Goal: Information Seeking & Learning: Learn about a topic

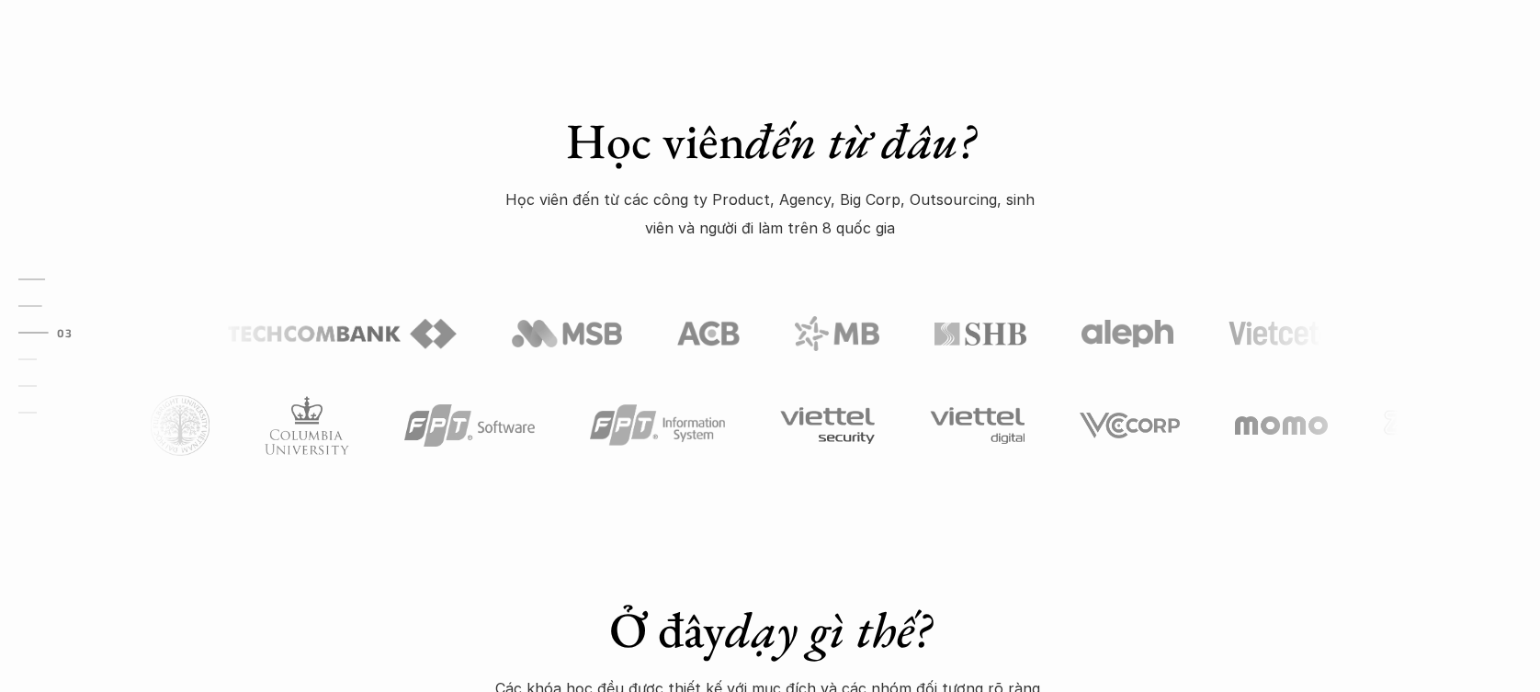
scroll to position [1736, 0]
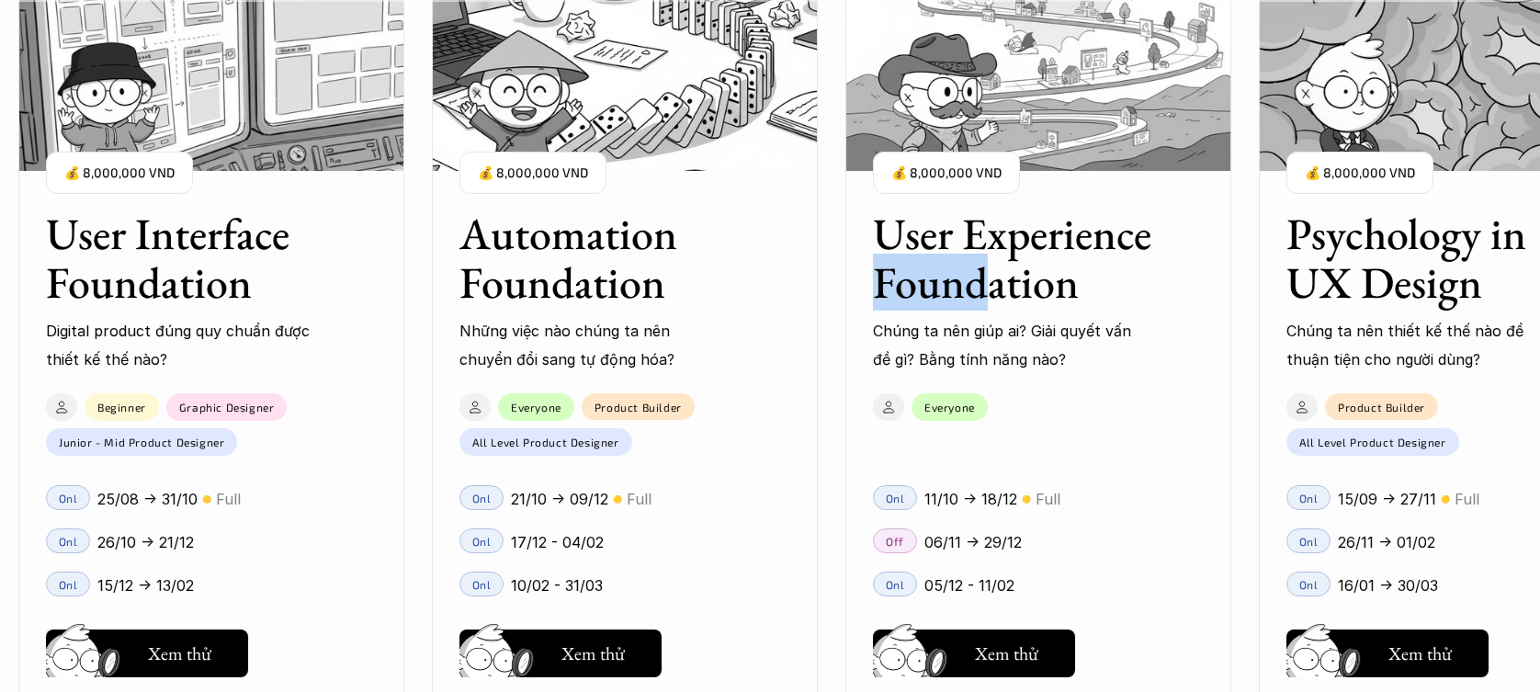
drag, startPoint x: 1061, startPoint y: 271, endPoint x: 1004, endPoint y: 334, distance: 85.2
click at [845, 302] on div "User Interface Foundation Digital product đúng quy chuẩn được thiết kế thế nào?…" at bounding box center [770, 346] width 1356 height 692
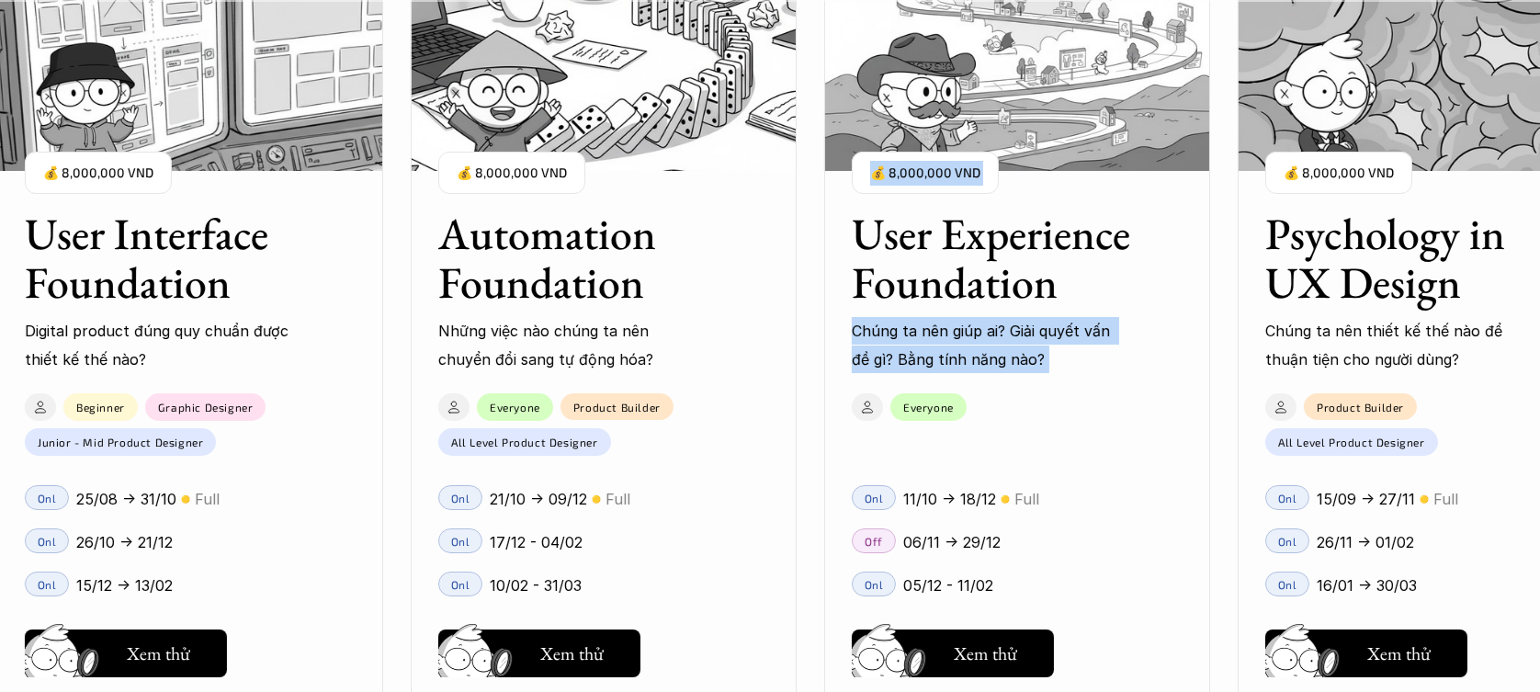
drag, startPoint x: 1184, startPoint y: 337, endPoint x: 1164, endPoint y: 355, distance: 27.3
click at [969, 388] on div "User Interface Foundation Digital product đúng quy chuẩn được thiết kế thế nào?…" at bounding box center [770, 346] width 1356 height 692
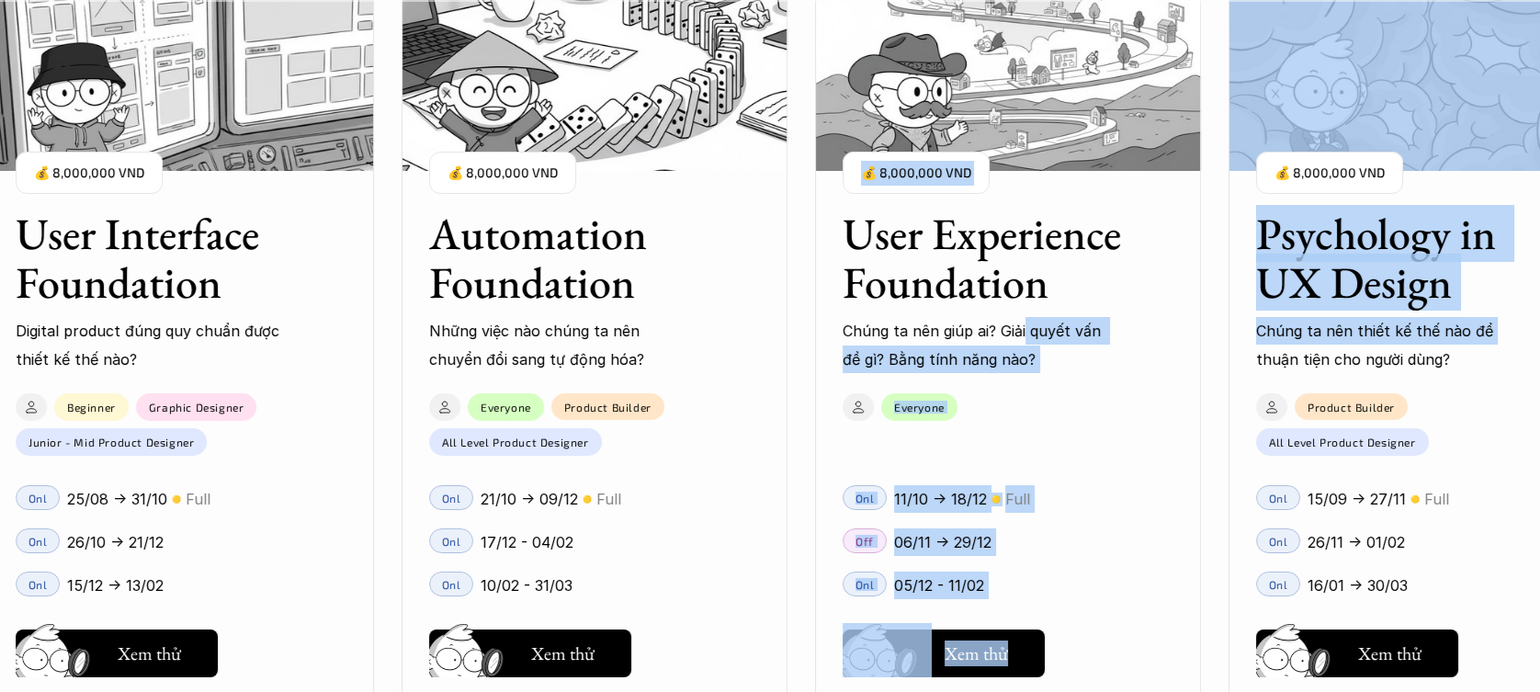
drag, startPoint x: 1228, startPoint y: 349, endPoint x: 1024, endPoint y: 341, distance: 204.1
click at [1024, 341] on div "User Interface Foundation Digital product đúng quy chuẩn được thiết kế thế nào?…" at bounding box center [770, 346] width 1356 height 692
click at [1222, 340] on div "User Interface Foundation Digital product đúng quy chuẩn được thiết kế thế nào?…" at bounding box center [1007, 346] width 2039 height 692
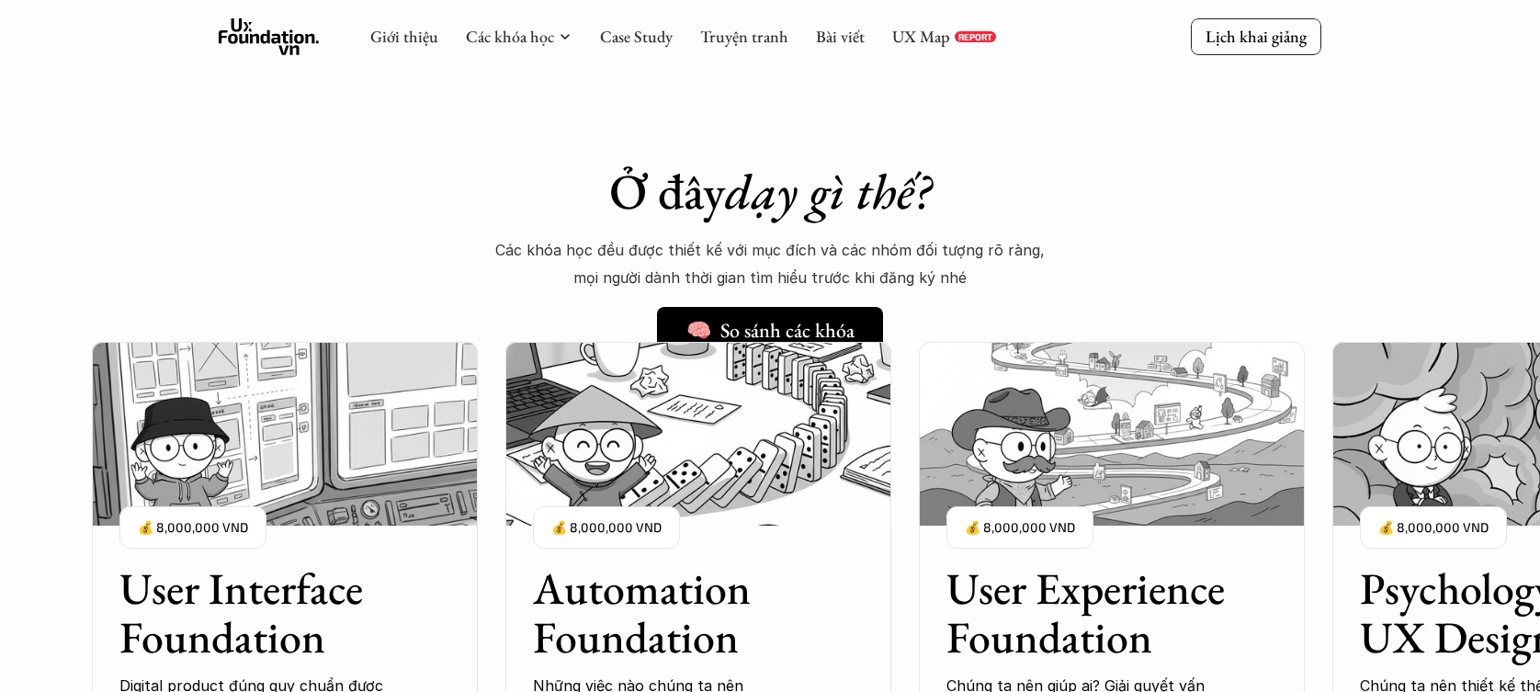
scroll to position [1305, 0]
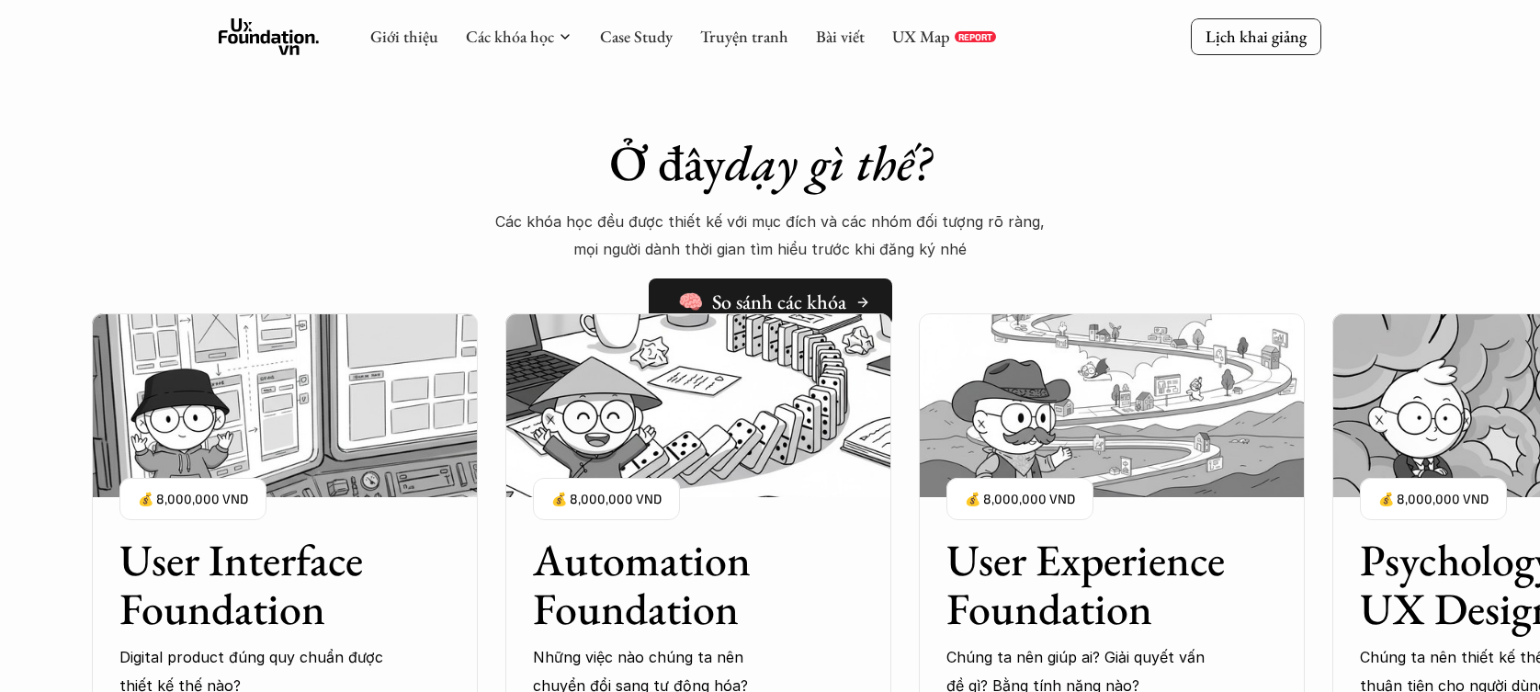
scroll to position [1512, 0]
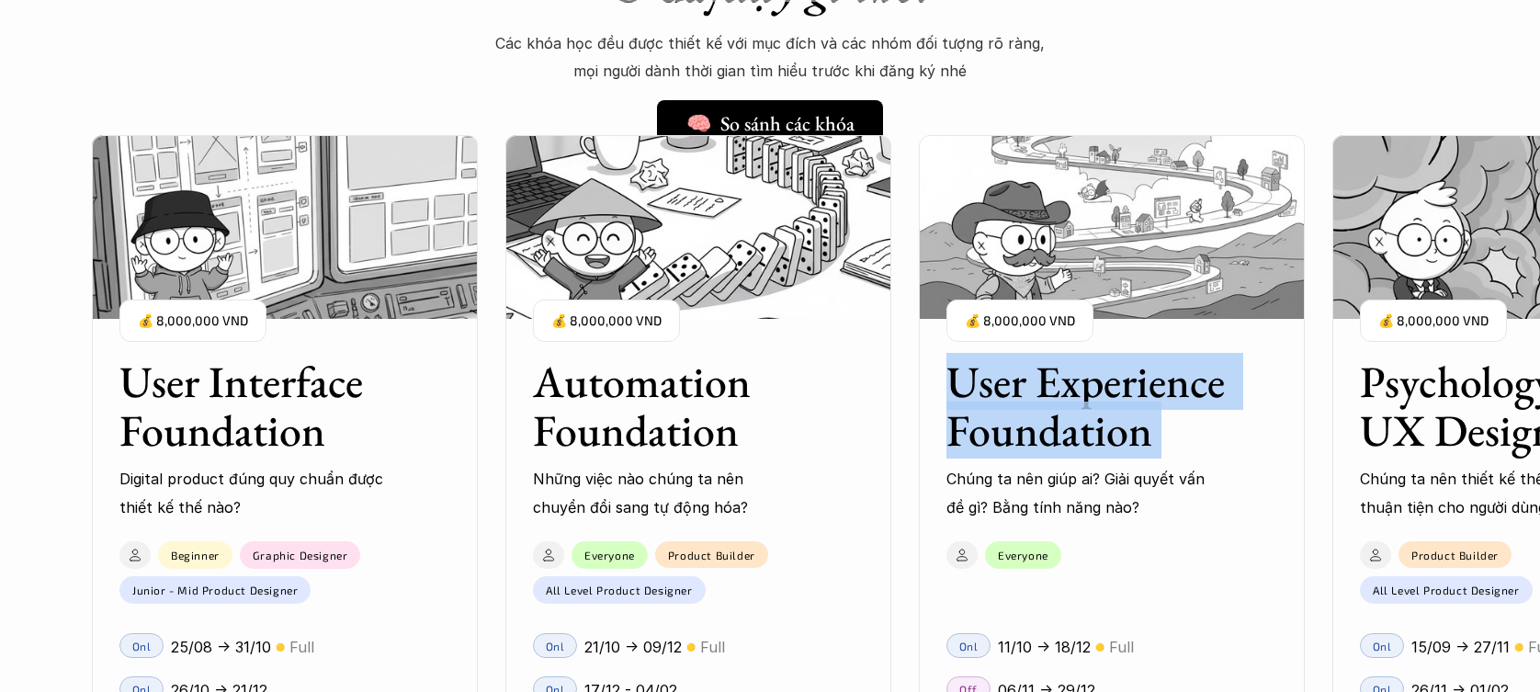
drag, startPoint x: 908, startPoint y: 210, endPoint x: 938, endPoint y: 460, distance: 251.7
click at [938, 460] on div "User Interface Foundation Digital product đúng quy chuẩn được thiết kế thế nào?…" at bounding box center [1111, 494] width 2039 height 692
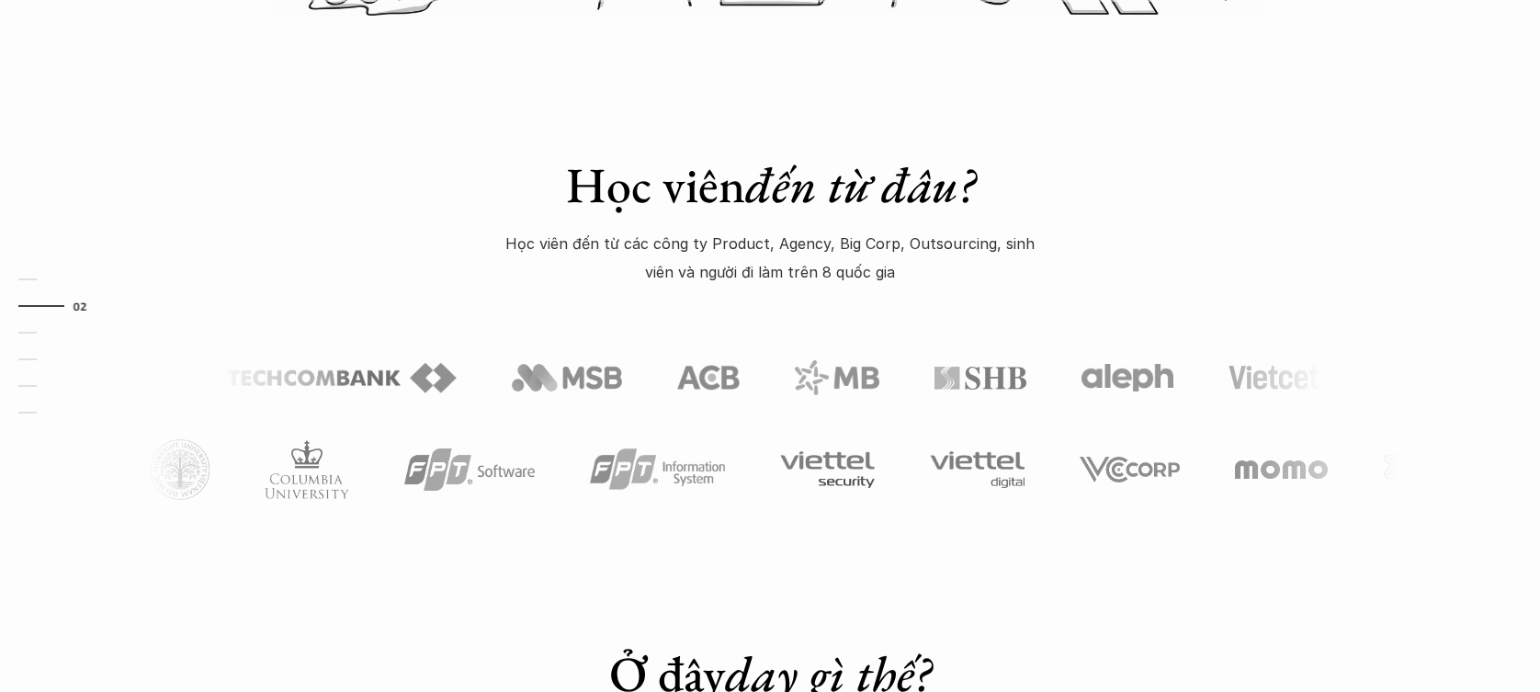
scroll to position [855, 0]
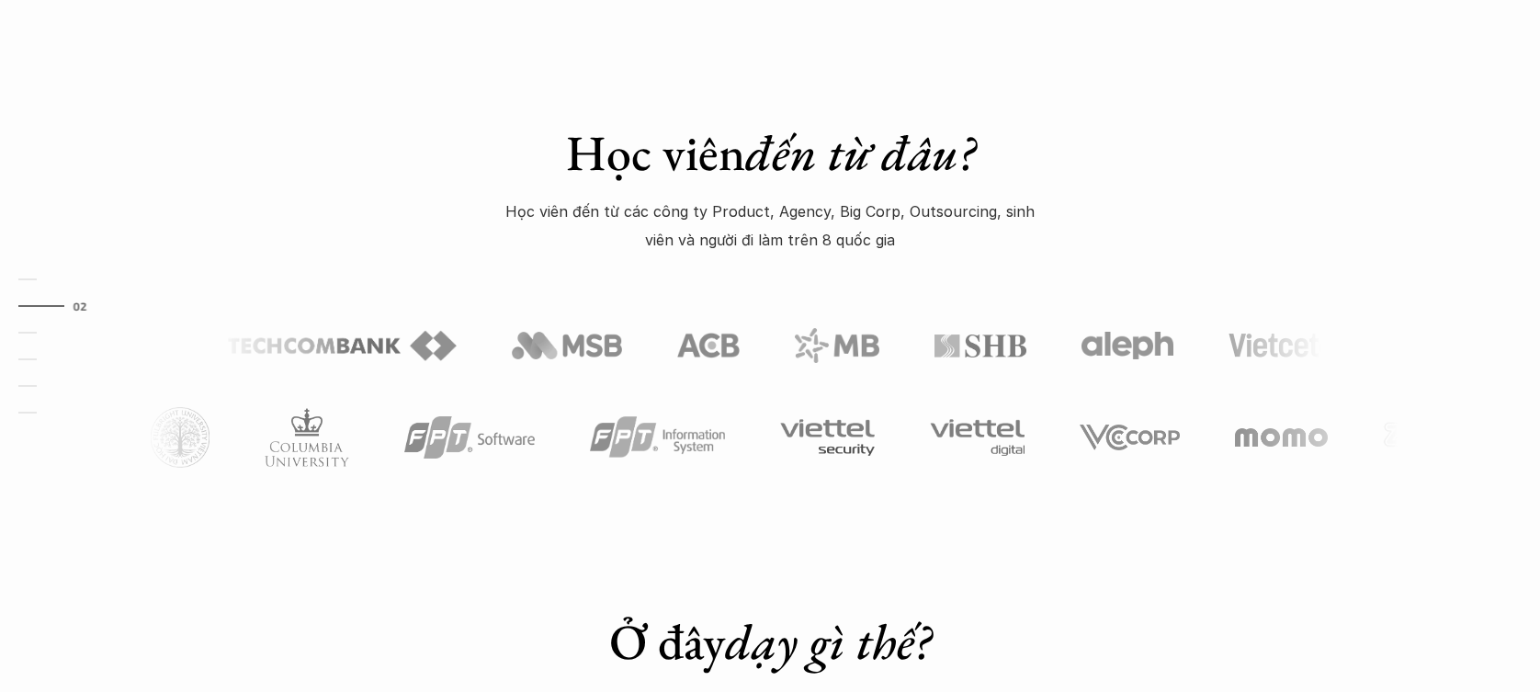
click at [635, 491] on div "Học viên đến từ đâu? Học viên đến từ các công ty Product, Agency, Big Corp, Out…" at bounding box center [770, 261] width 1540 height 553
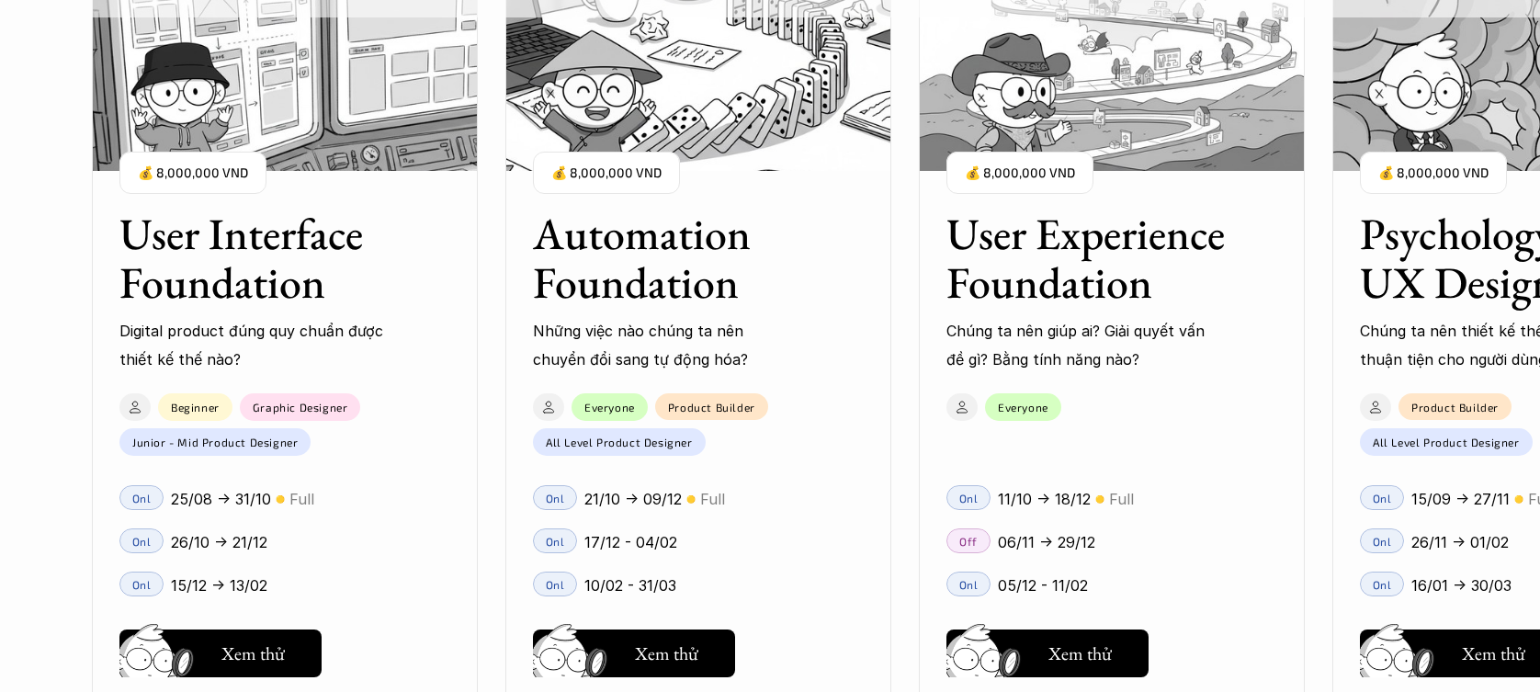
scroll to position [2057, 0]
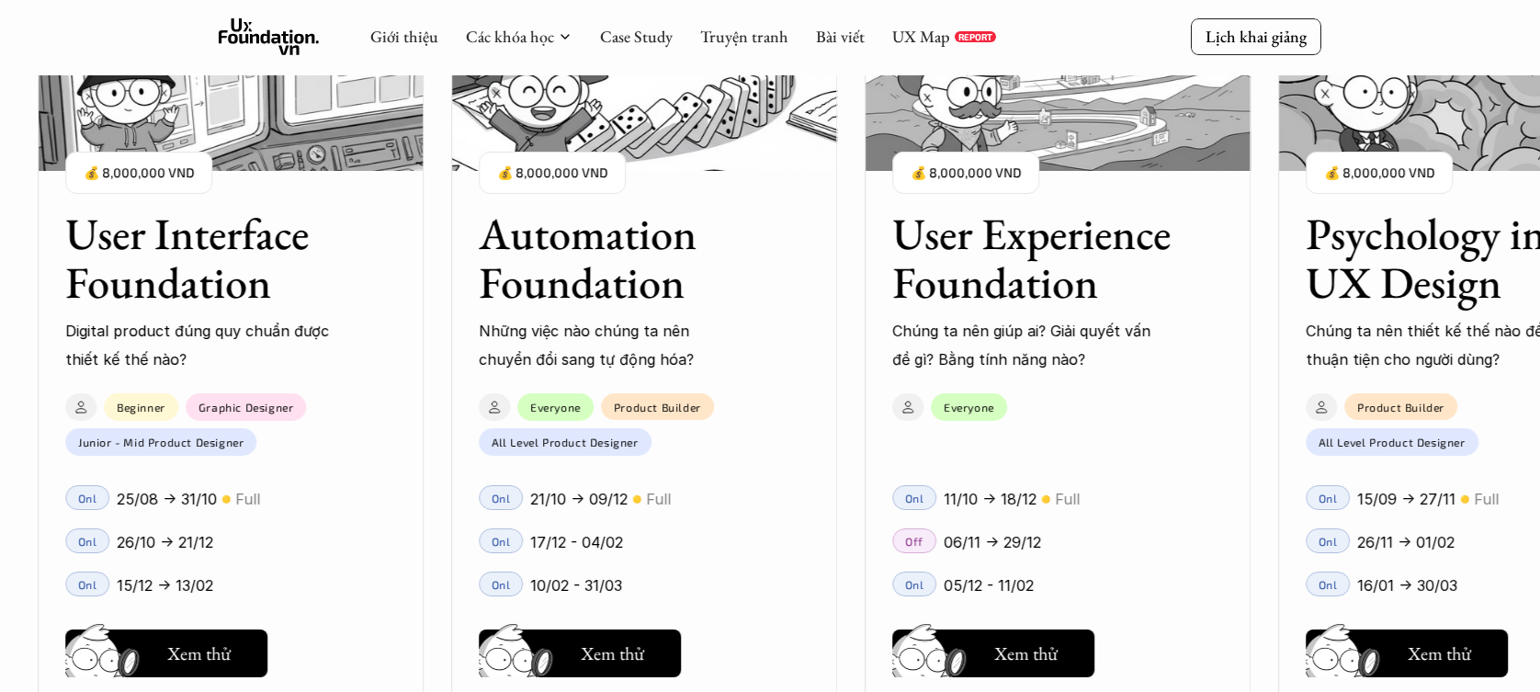
drag, startPoint x: 1306, startPoint y: 417, endPoint x: 1320, endPoint y: 440, distance: 26.8
click at [1322, 437] on div "User Interface Foundation Digital product đúng quy chuẩn được thiết kế thế nào?…" at bounding box center [770, 346] width 1356 height 692
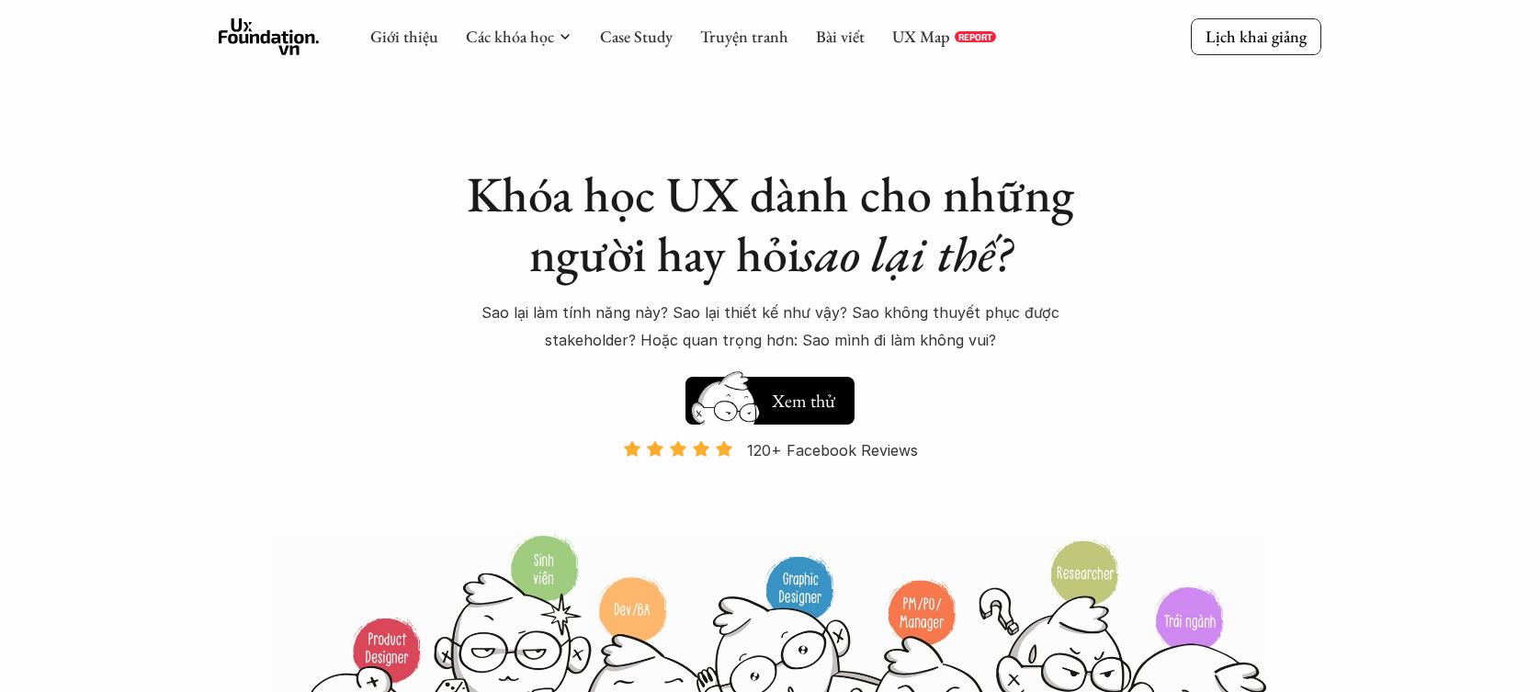
scroll to position [0, 0]
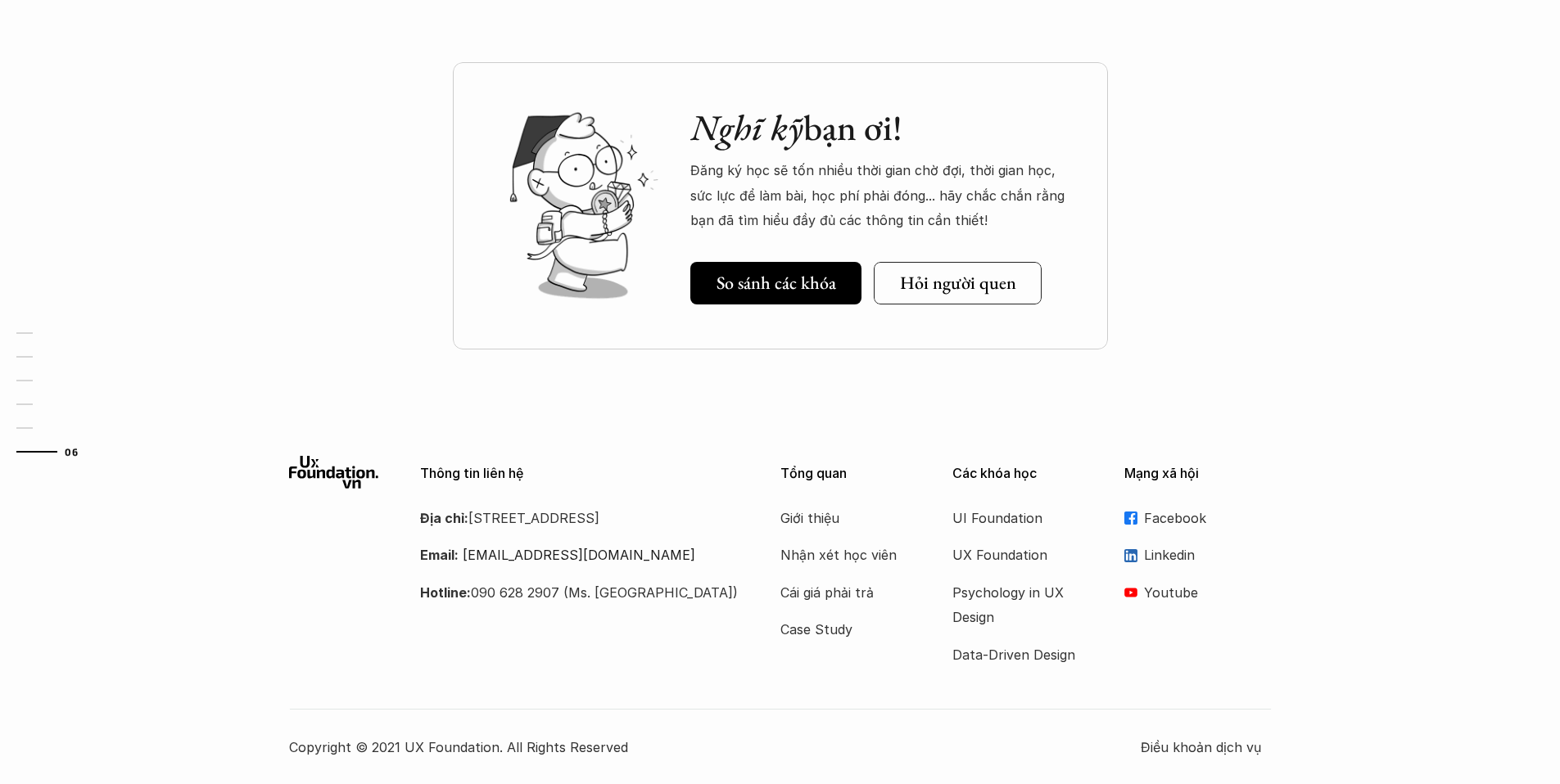
scroll to position [5694, 0]
click at [500, 521] on p "Địa chỉ: Tầng 6A, số 116 Trung Liệt, phường Trung Liệt, quận Đống Đa" at bounding box center [579, 519] width 319 height 25
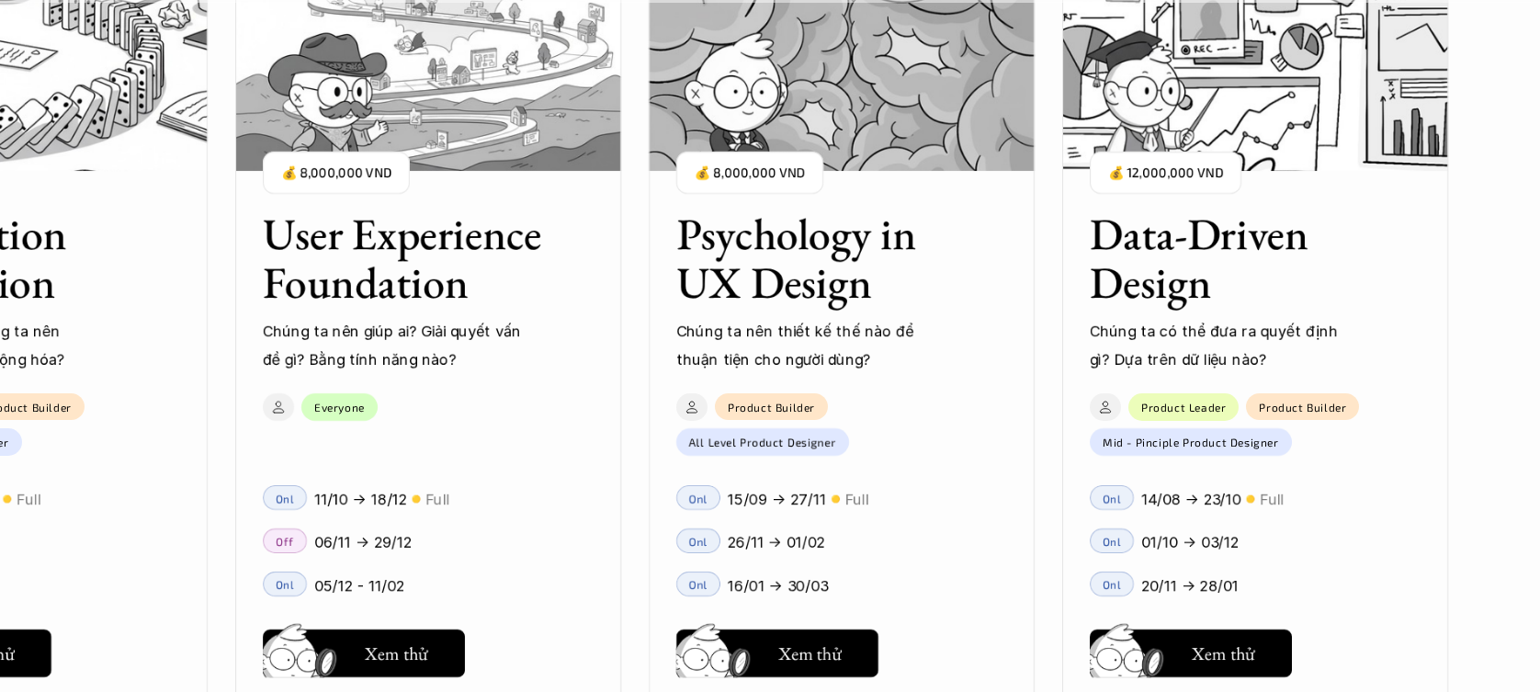
scroll to position [2533, 0]
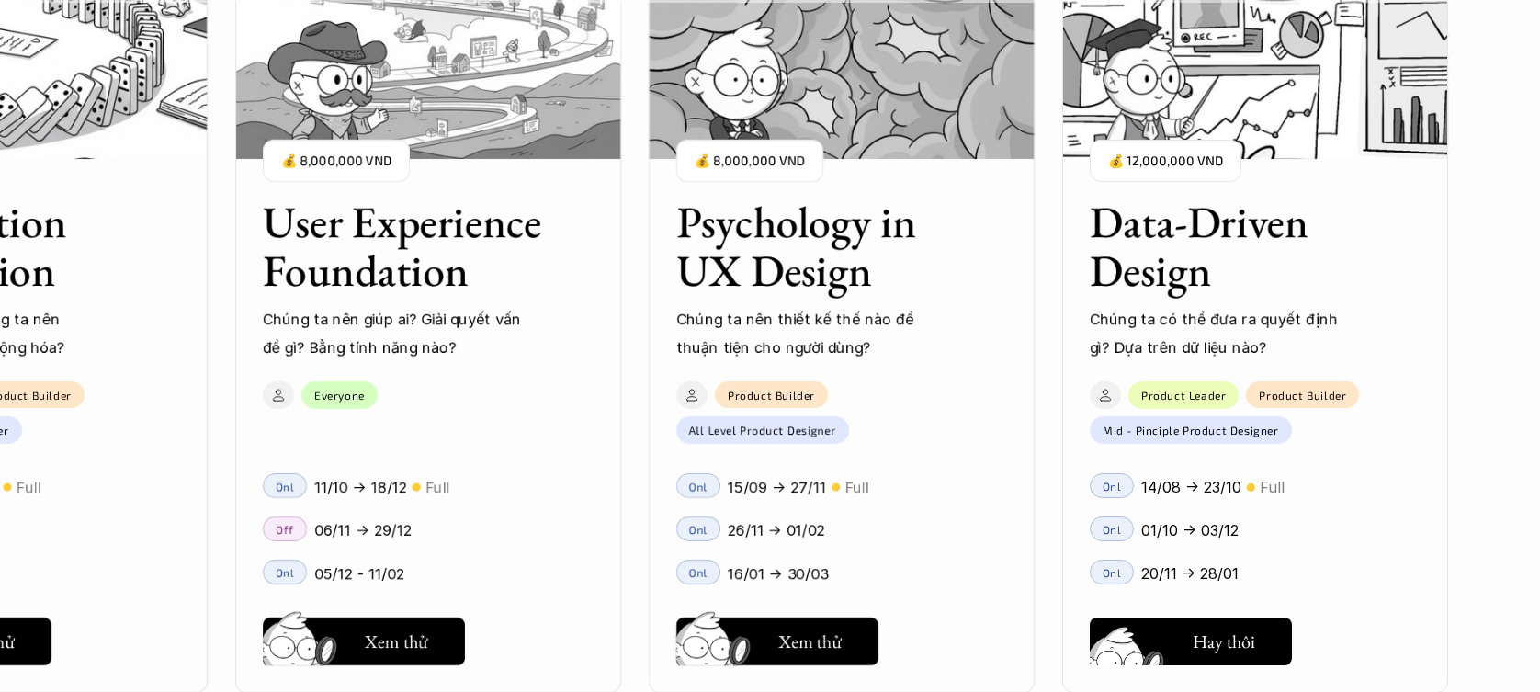
click at [1187, 642] on button "Hay thôi Xem thử" at bounding box center [1190, 641] width 202 height 48
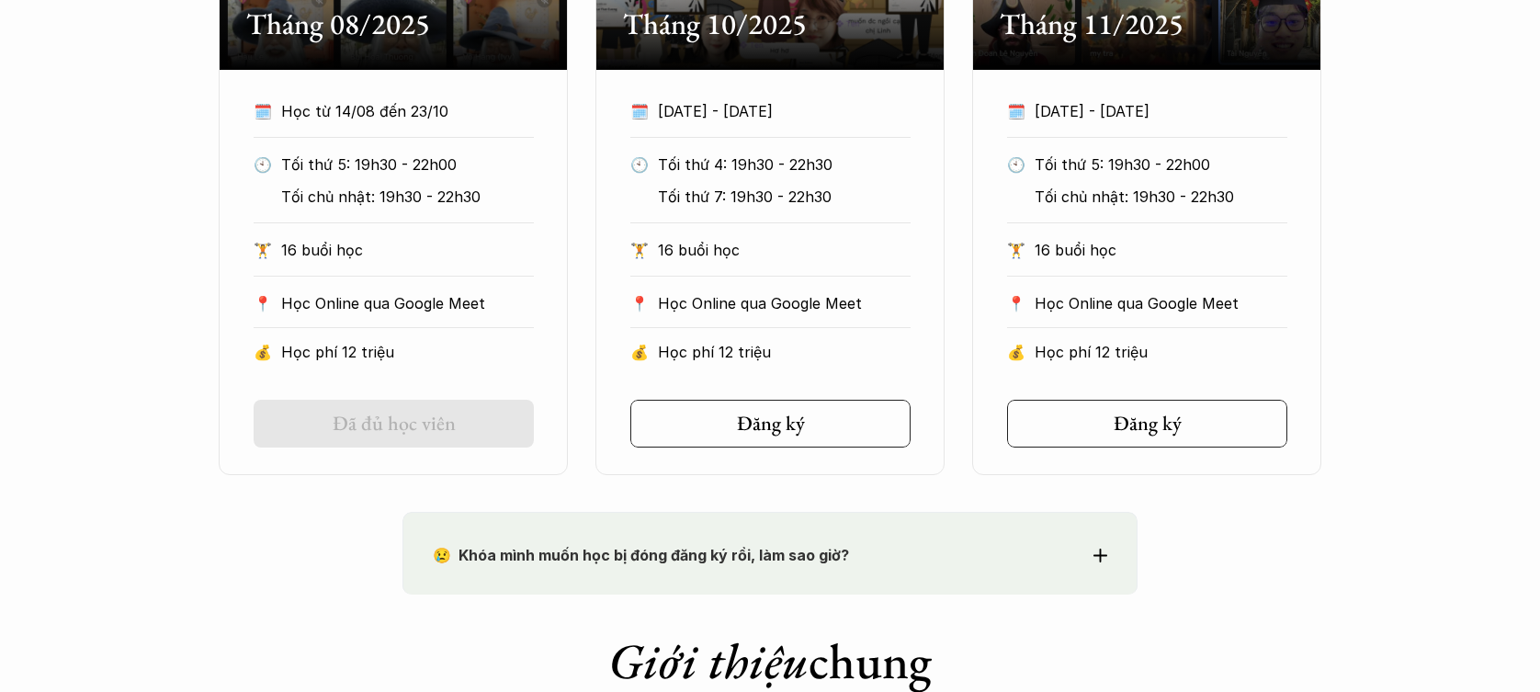
scroll to position [1574, 0]
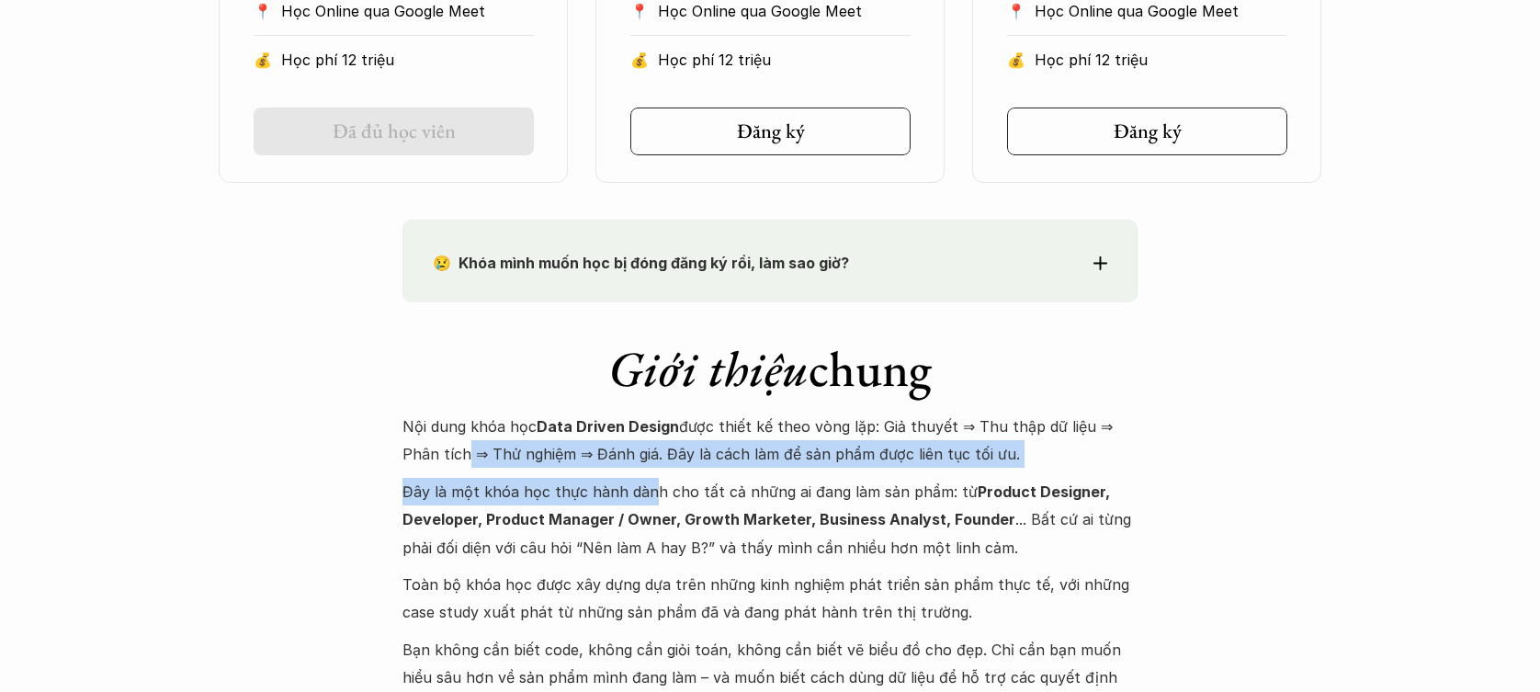
drag, startPoint x: 457, startPoint y: 445, endPoint x: 650, endPoint y: 502, distance: 201.1
click at [650, 502] on div "Nội dung khóa học Data Driven Design được thiết kế theo vòng lặp: Giả thuyết ⇒ …" at bounding box center [769, 565] width 735 height 307
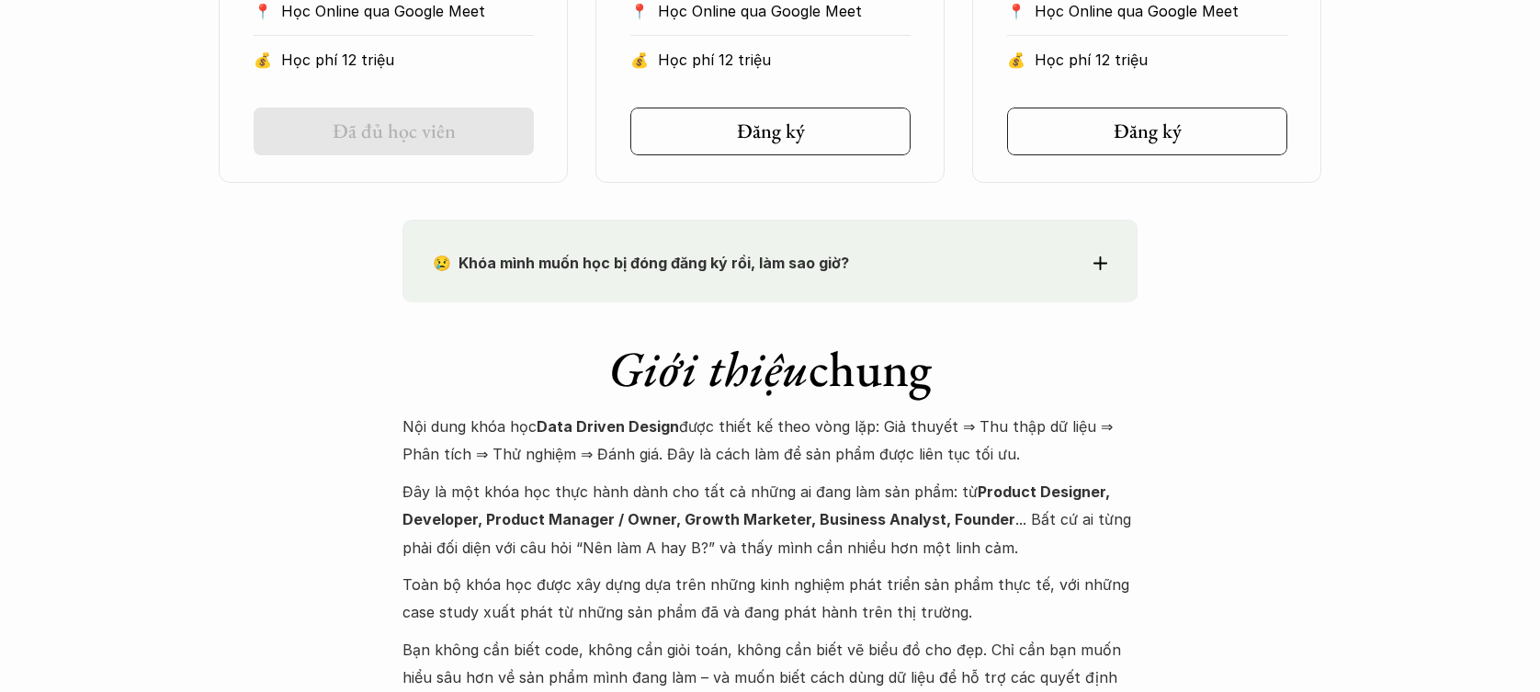
click at [658, 515] on strong "Product Designer, Developer, Product Manager / Owner, Growth Marketer, Business…" at bounding box center [757, 505] width 711 height 46
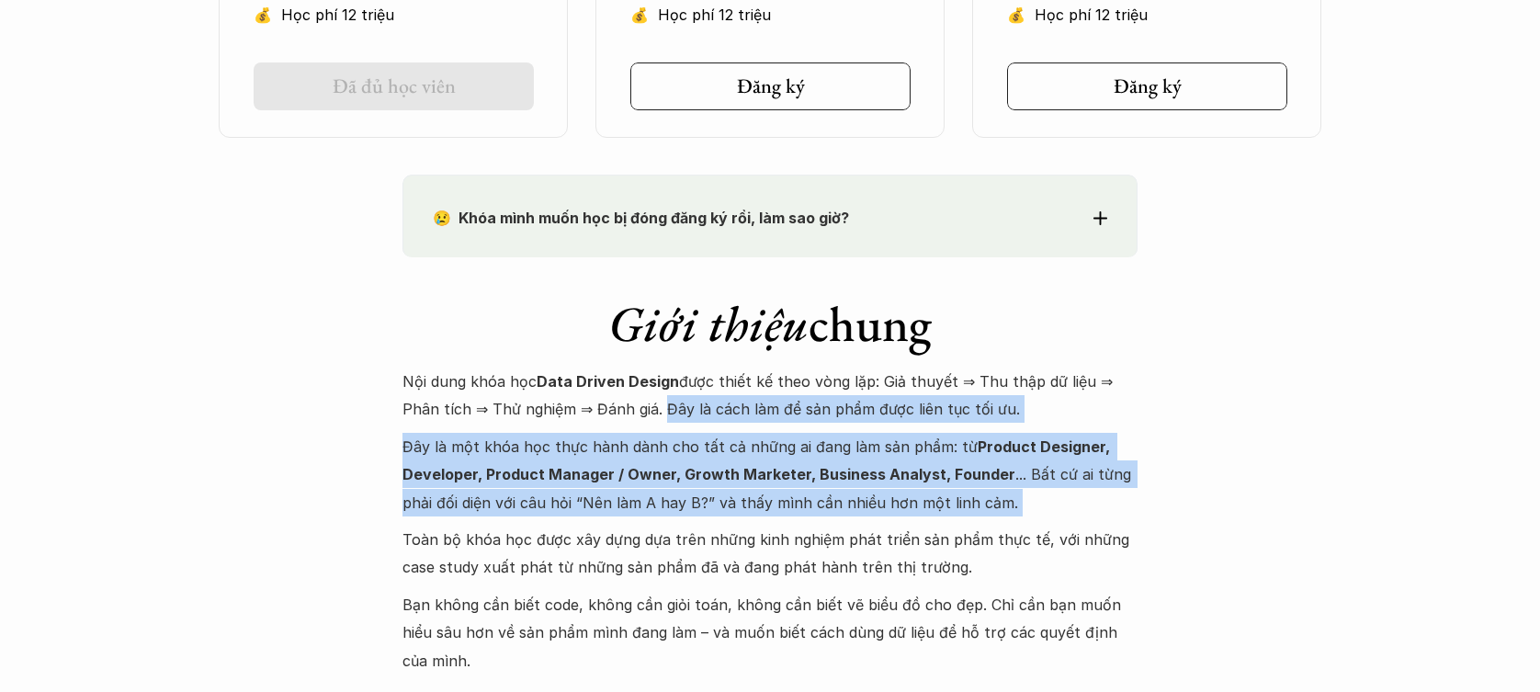
drag, startPoint x: 718, startPoint y: 431, endPoint x: 841, endPoint y: 523, distance: 153.6
click at [841, 523] on div "Nội dung khóa học Data Driven Design được thiết kế theo vòng lặp: Giả thuyết ⇒ …" at bounding box center [769, 520] width 735 height 307
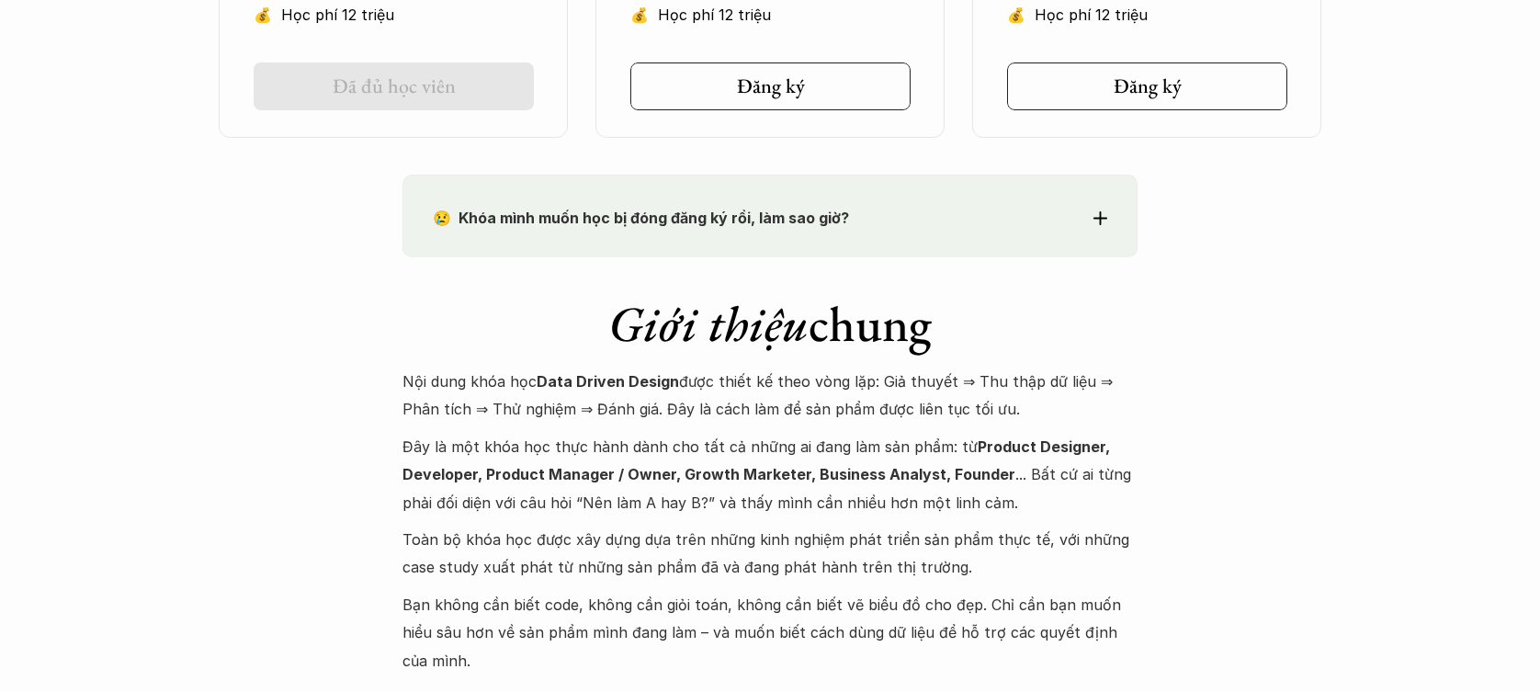
click at [839, 533] on p "Toàn bộ khóa học được xây dựng dựa trên những kinh nghiệm phát triển sản phẩm t…" at bounding box center [769, 553] width 735 height 56
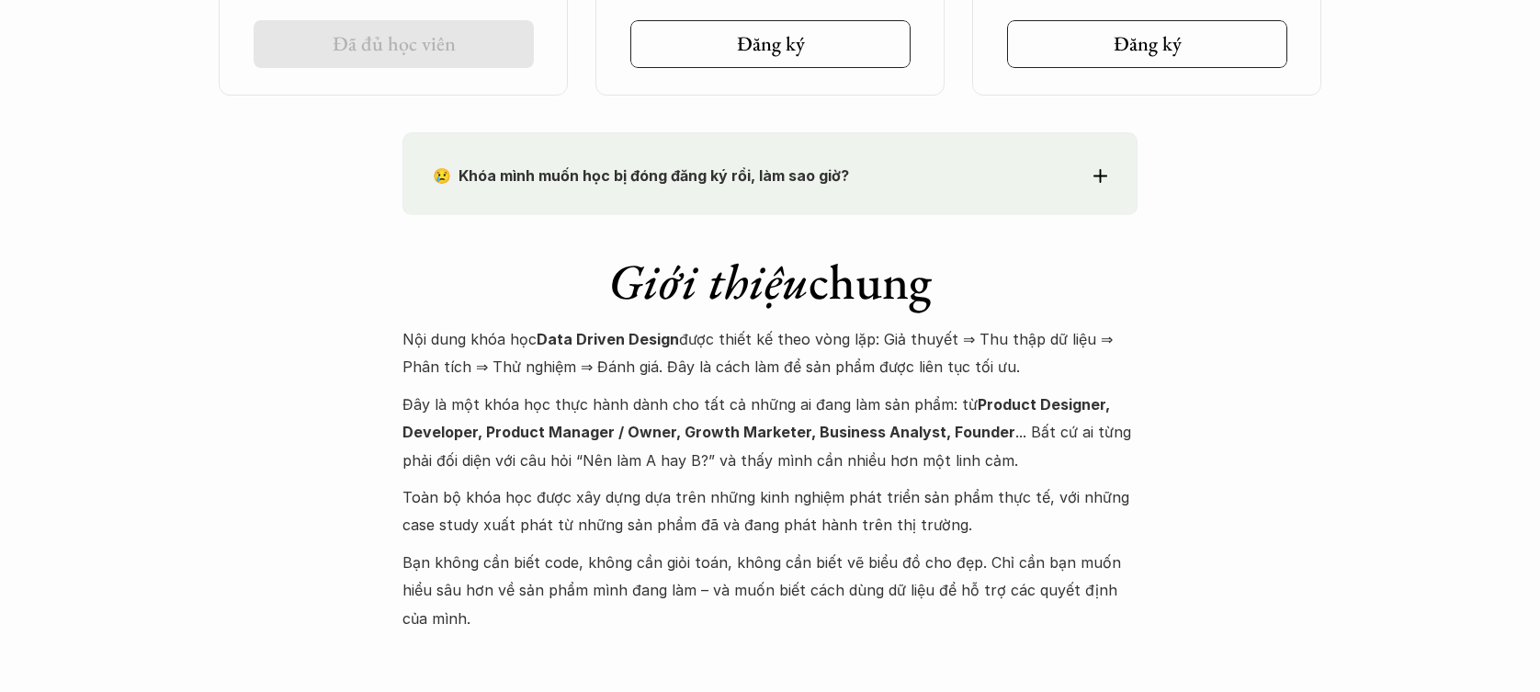
scroll to position [1858, 0]
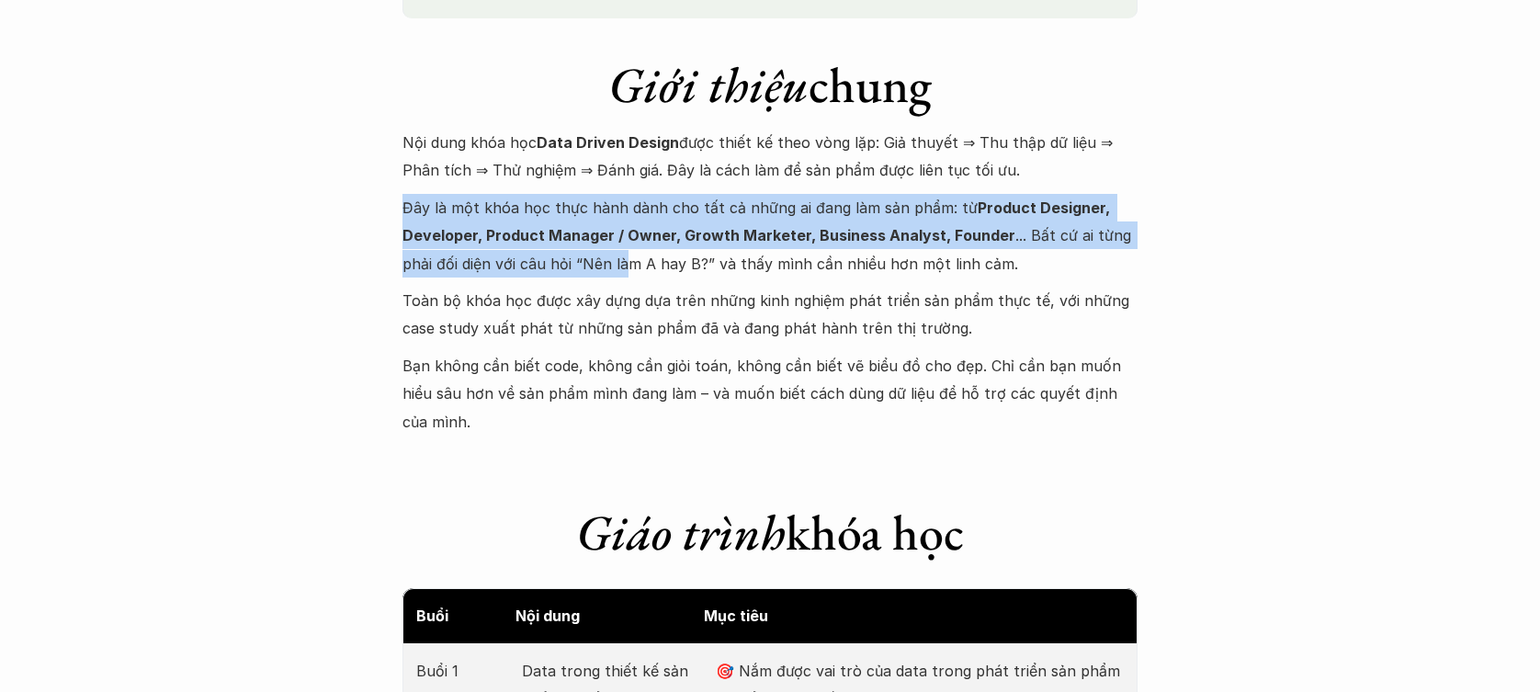
drag, startPoint x: 527, startPoint y: 193, endPoint x: 624, endPoint y: 274, distance: 125.8
click at [624, 274] on p "Đây là một khóa học thực hành dành cho tất cả những ai đang làm sản phẩm: từ Pr…" at bounding box center [769, 236] width 735 height 84
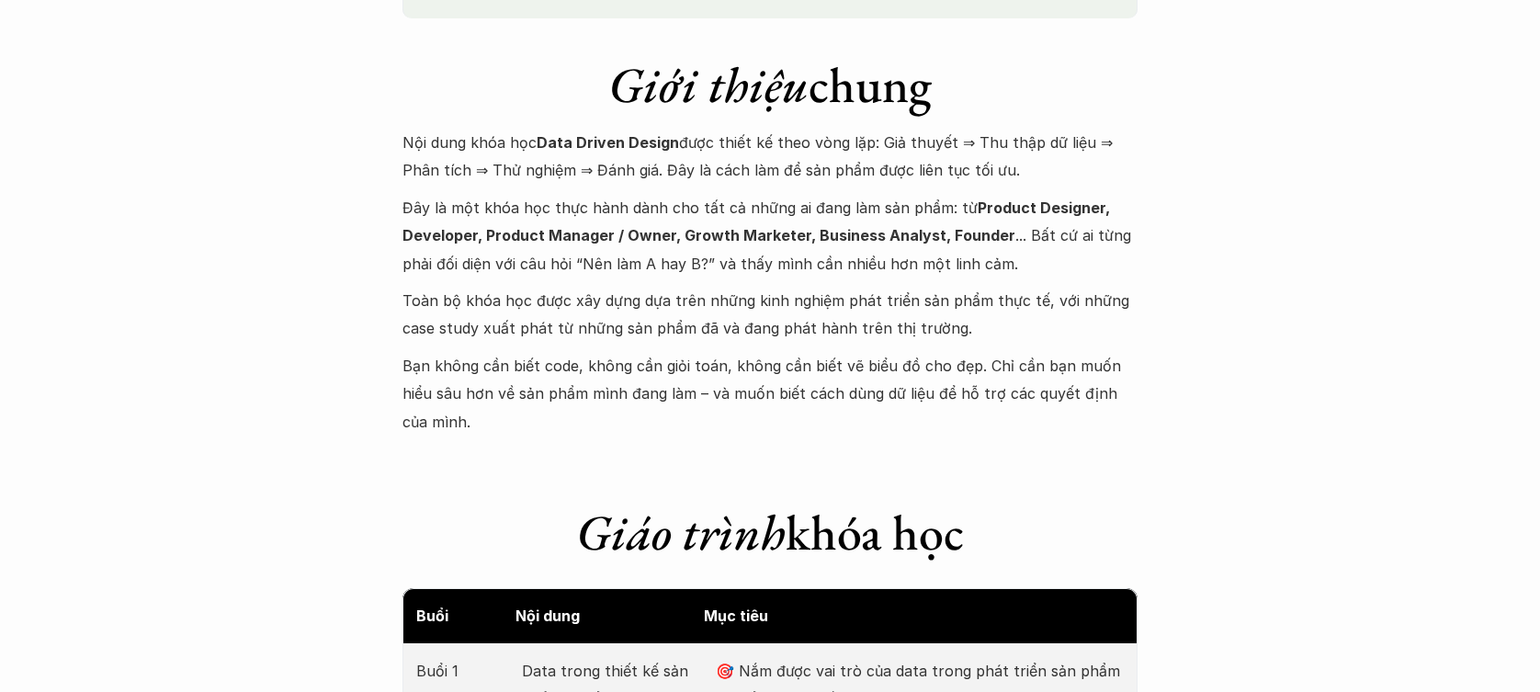
click at [659, 310] on p "Toàn bộ khóa học được xây dựng dựa trên những kinh nghiệm phát triển sản phẩm t…" at bounding box center [769, 315] width 735 height 56
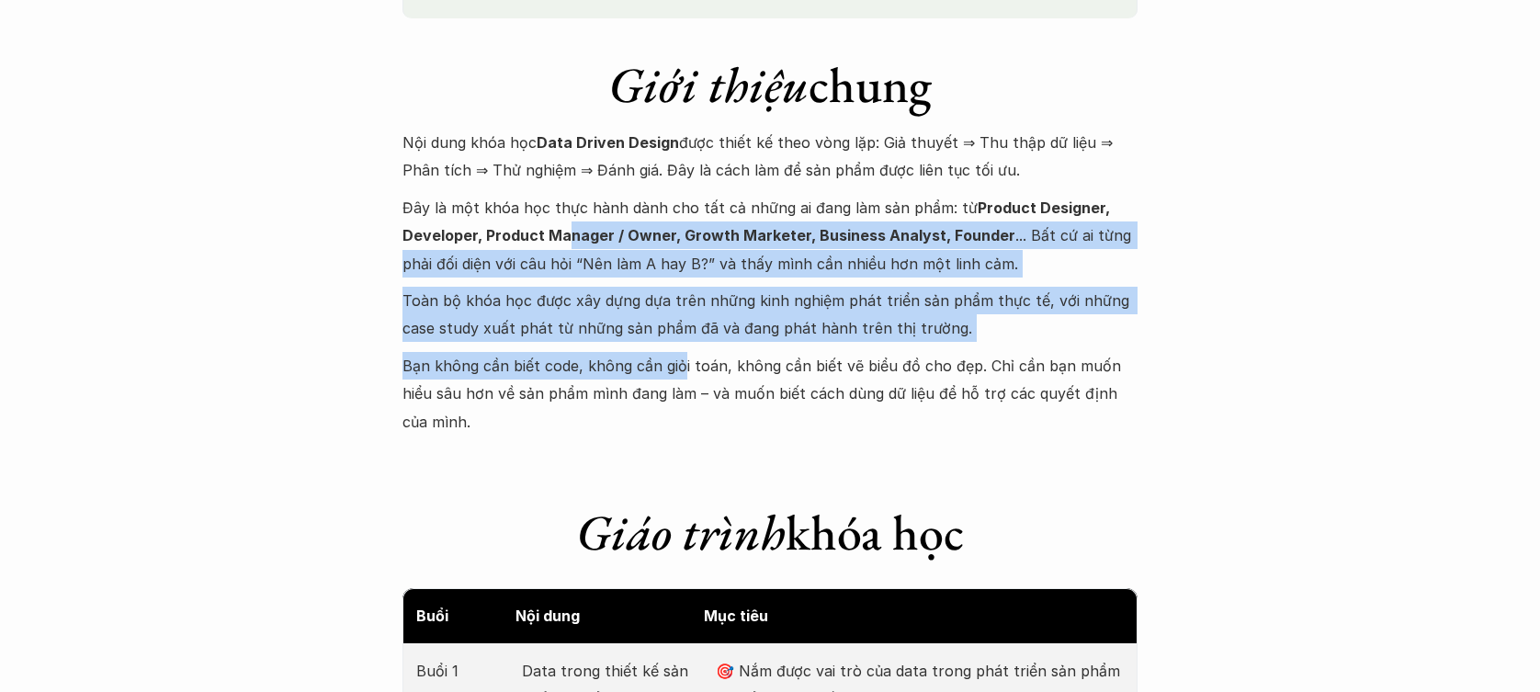
drag, startPoint x: 609, startPoint y: 303, endPoint x: 684, endPoint y: 378, distance: 106.5
click at [683, 379] on div "Nội dung khóa học Data Driven Design được thiết kế theo vòng lặp: Giả thuyết ⇒ …" at bounding box center [769, 282] width 735 height 307
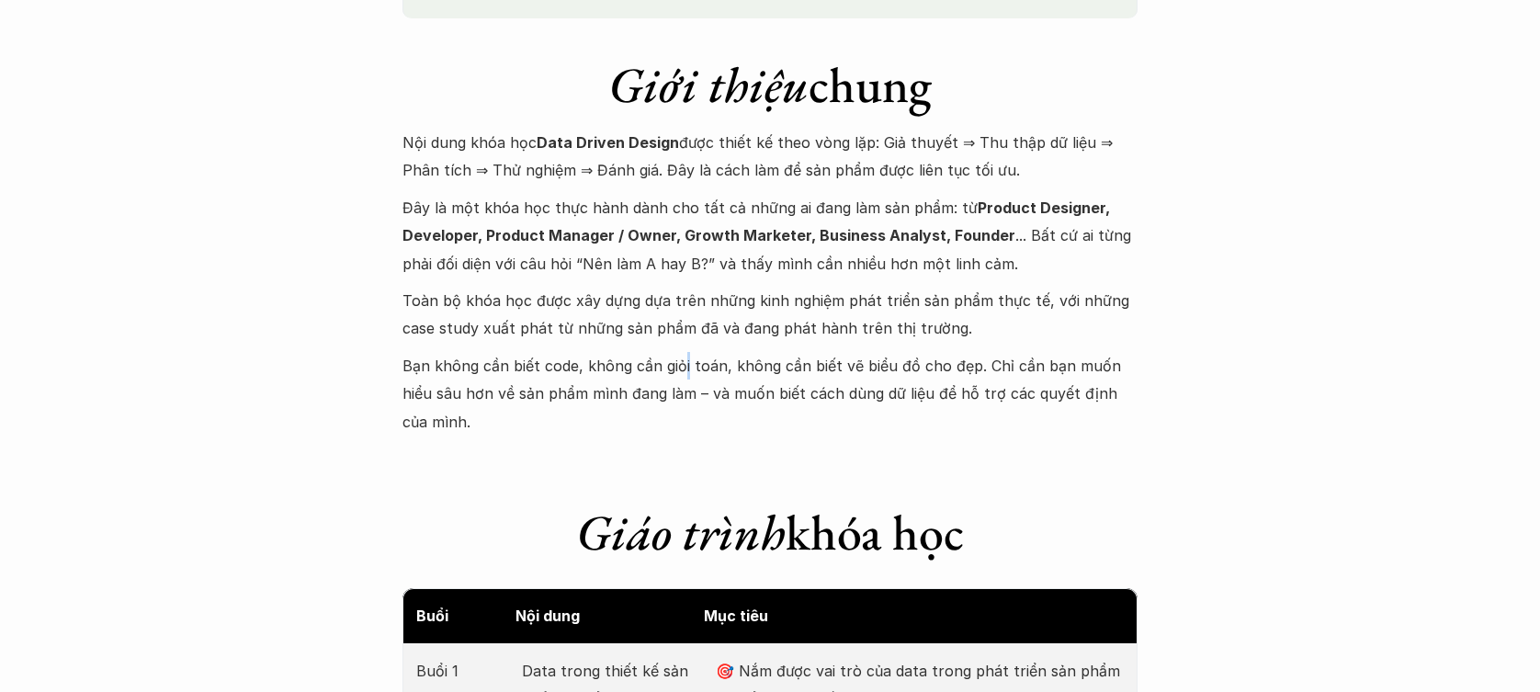
click at [683, 374] on p "Bạn không cần biết code, không cần giỏi toán, không cần biết vẽ biểu đồ cho đẹp…" at bounding box center [769, 394] width 735 height 84
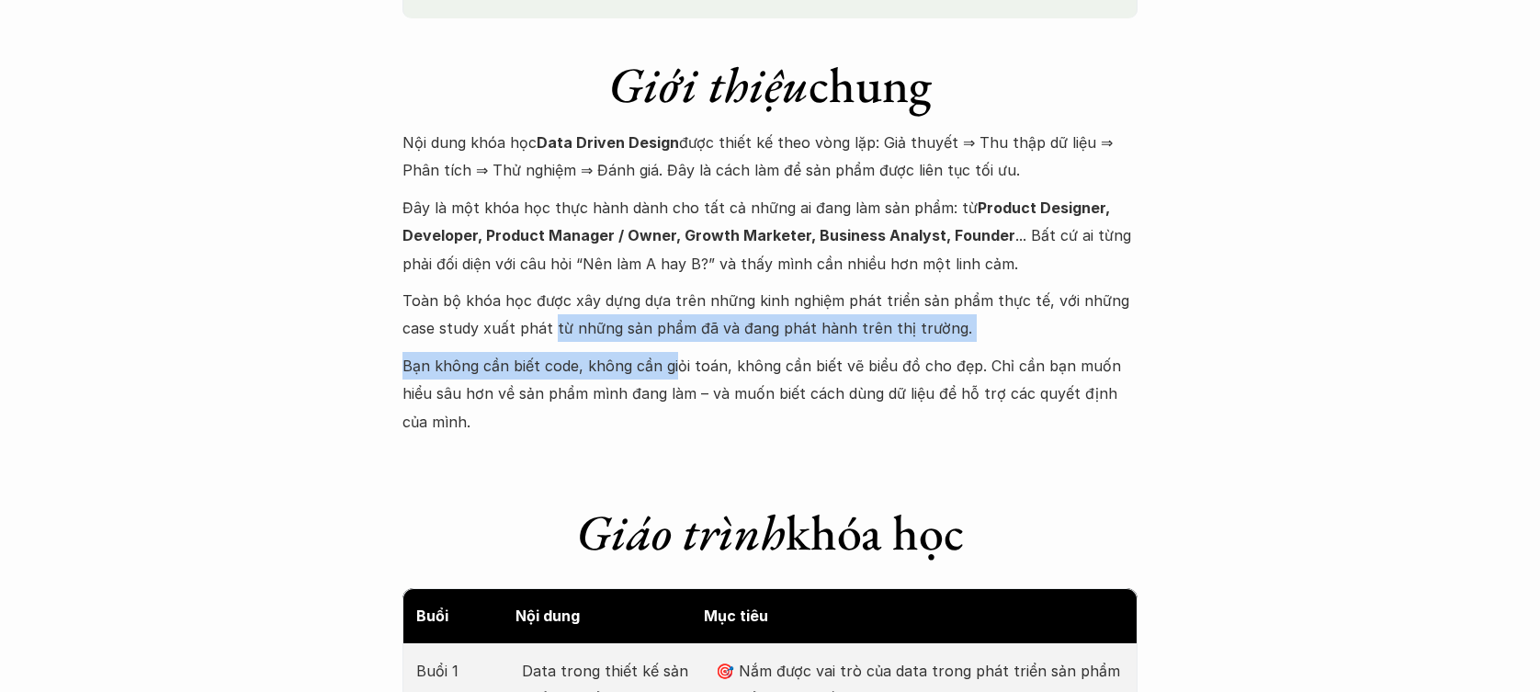
drag, startPoint x: 553, startPoint y: 327, endPoint x: 673, endPoint y: 366, distance: 126.4
click at [673, 366] on div "Nội dung khóa học Data Driven Design được thiết kế theo vòng lặp: Giả thuyết ⇒ …" at bounding box center [769, 282] width 735 height 307
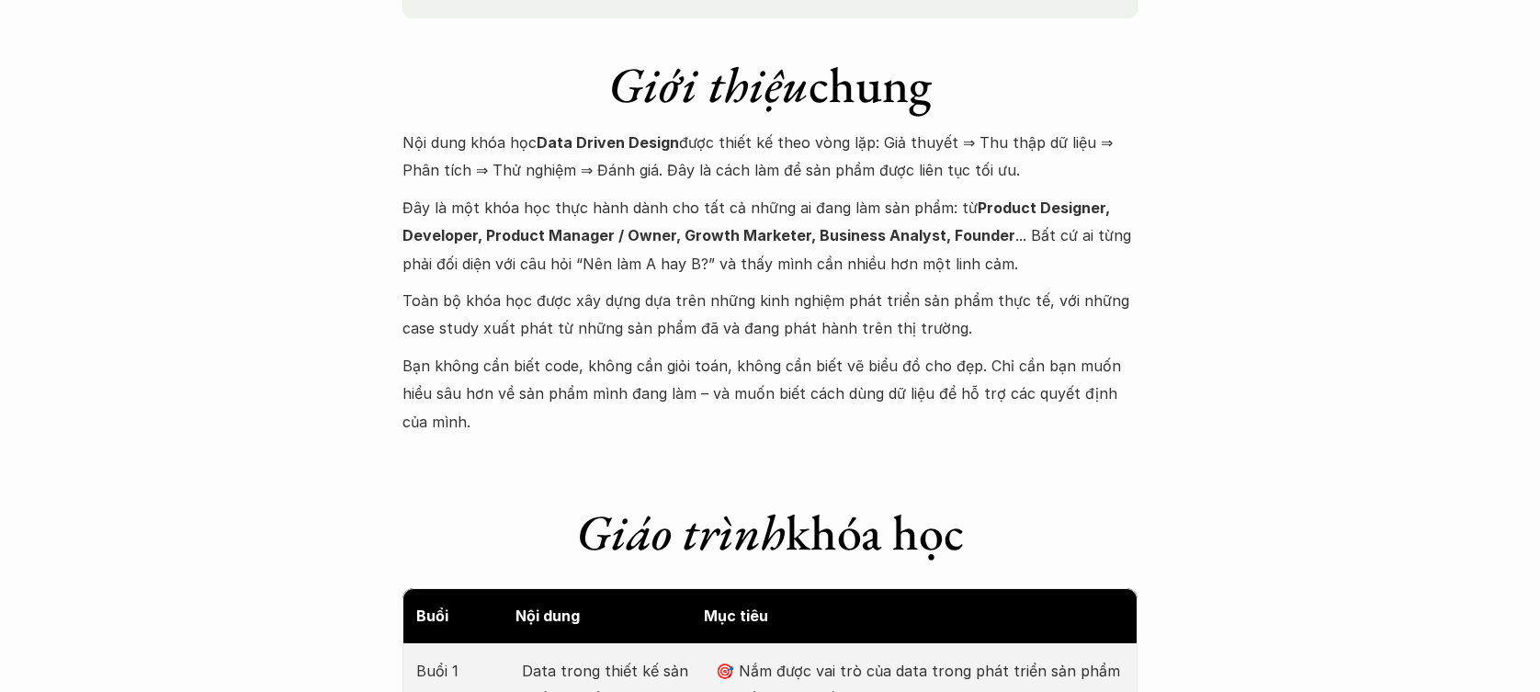
click at [674, 367] on p "Bạn không cần biết code, không cần giỏi toán, không cần biết vẽ biểu đồ cho đẹp…" at bounding box center [769, 394] width 735 height 84
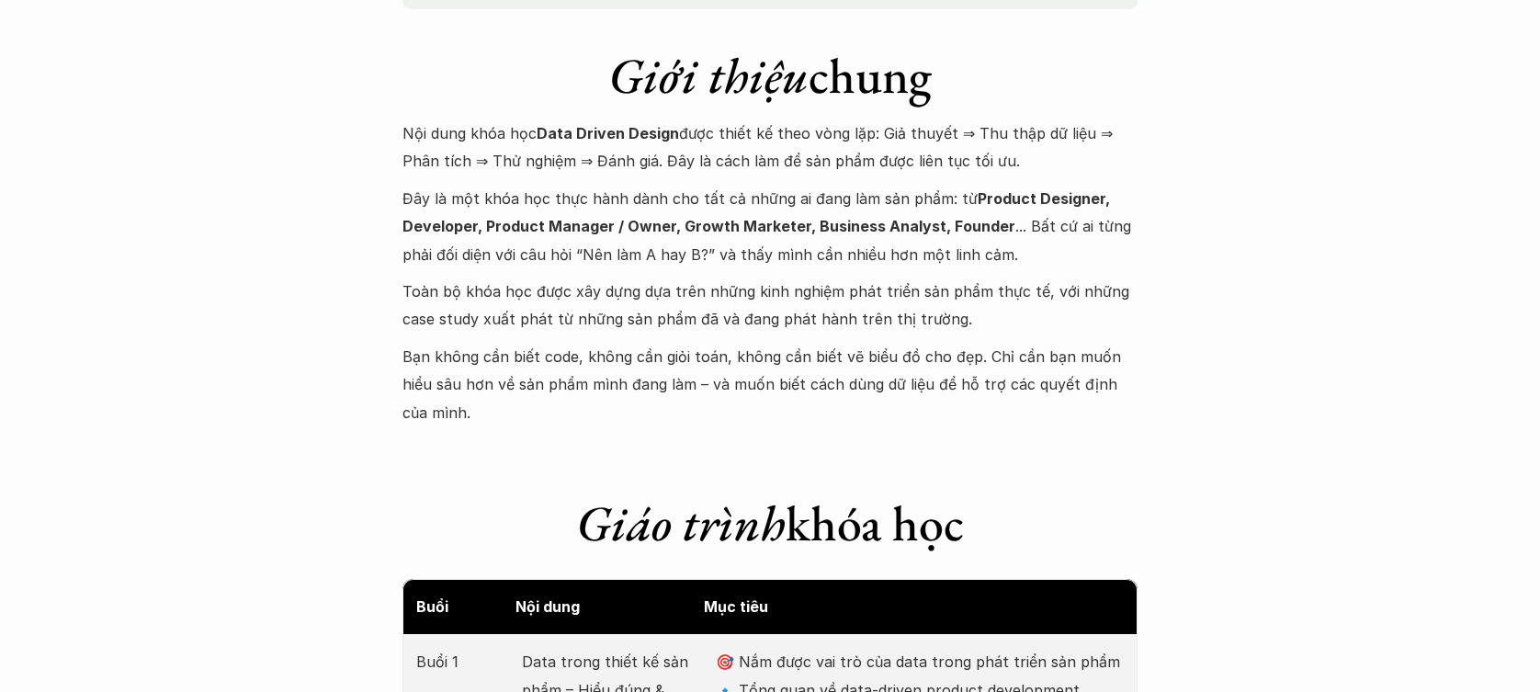
scroll to position [1886, 0]
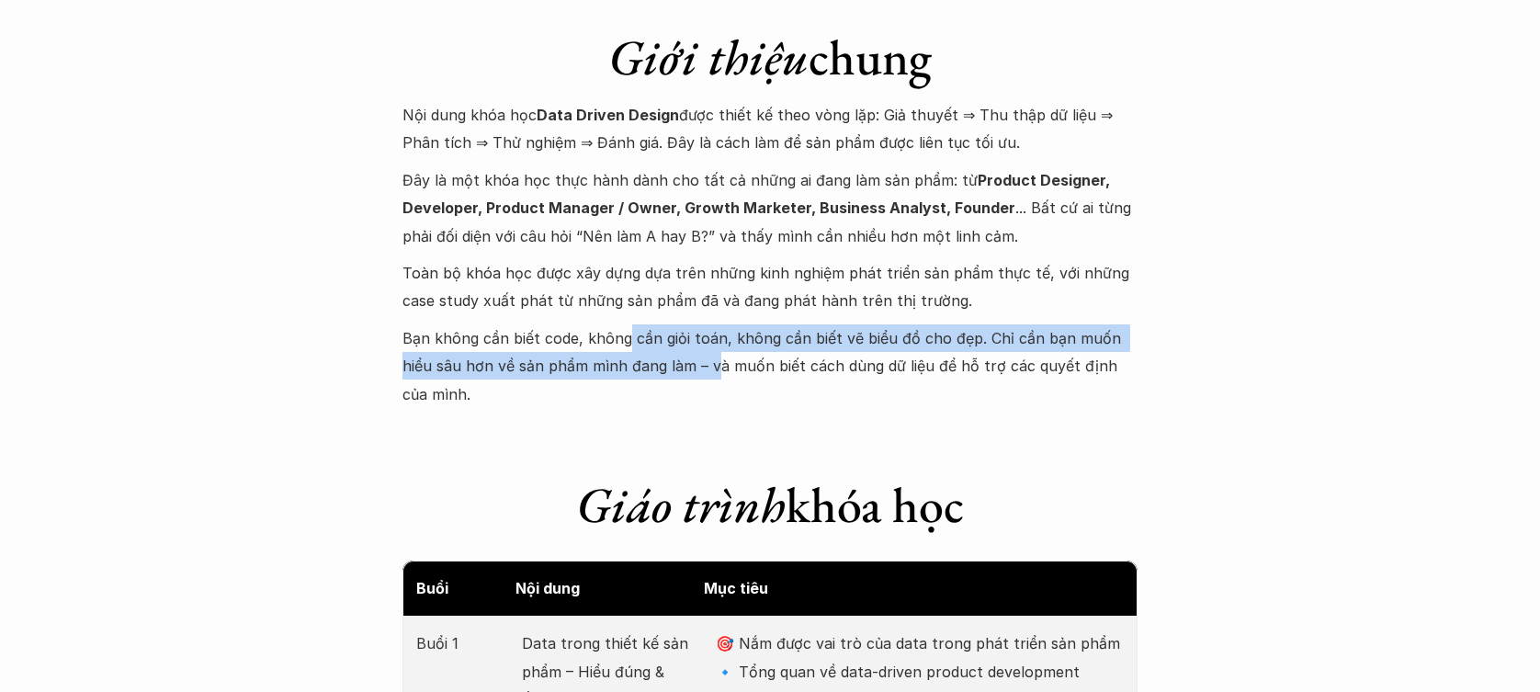
drag, startPoint x: 622, startPoint y: 331, endPoint x: 676, endPoint y: 355, distance: 59.6
click at [676, 355] on p "Bạn không cần biết code, không cần giỏi toán, không cần biết vẽ biểu đồ cho đẹp…" at bounding box center [769, 366] width 735 height 84
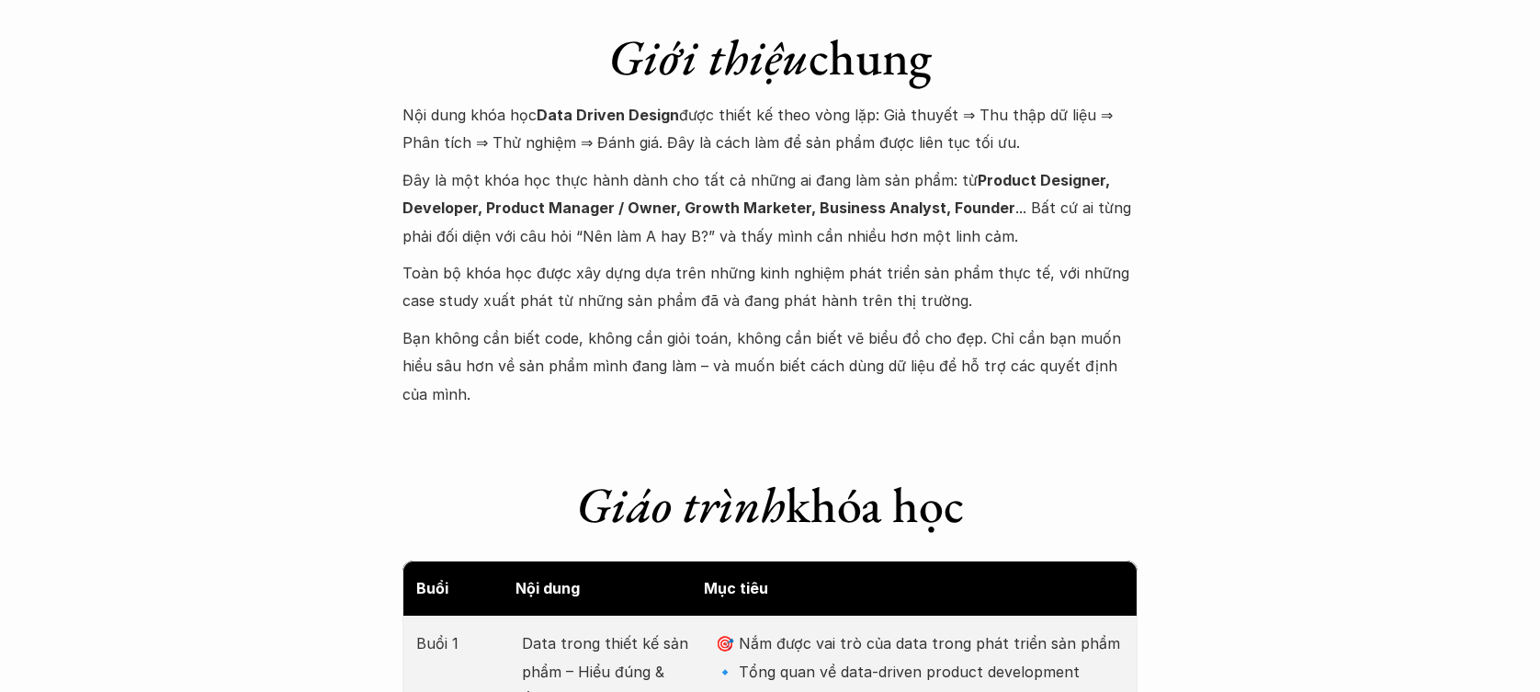
click at [698, 356] on p "Bạn không cần biết code, không cần giỏi toán, không cần biết vẽ biểu đồ cho đẹp…" at bounding box center [769, 366] width 735 height 84
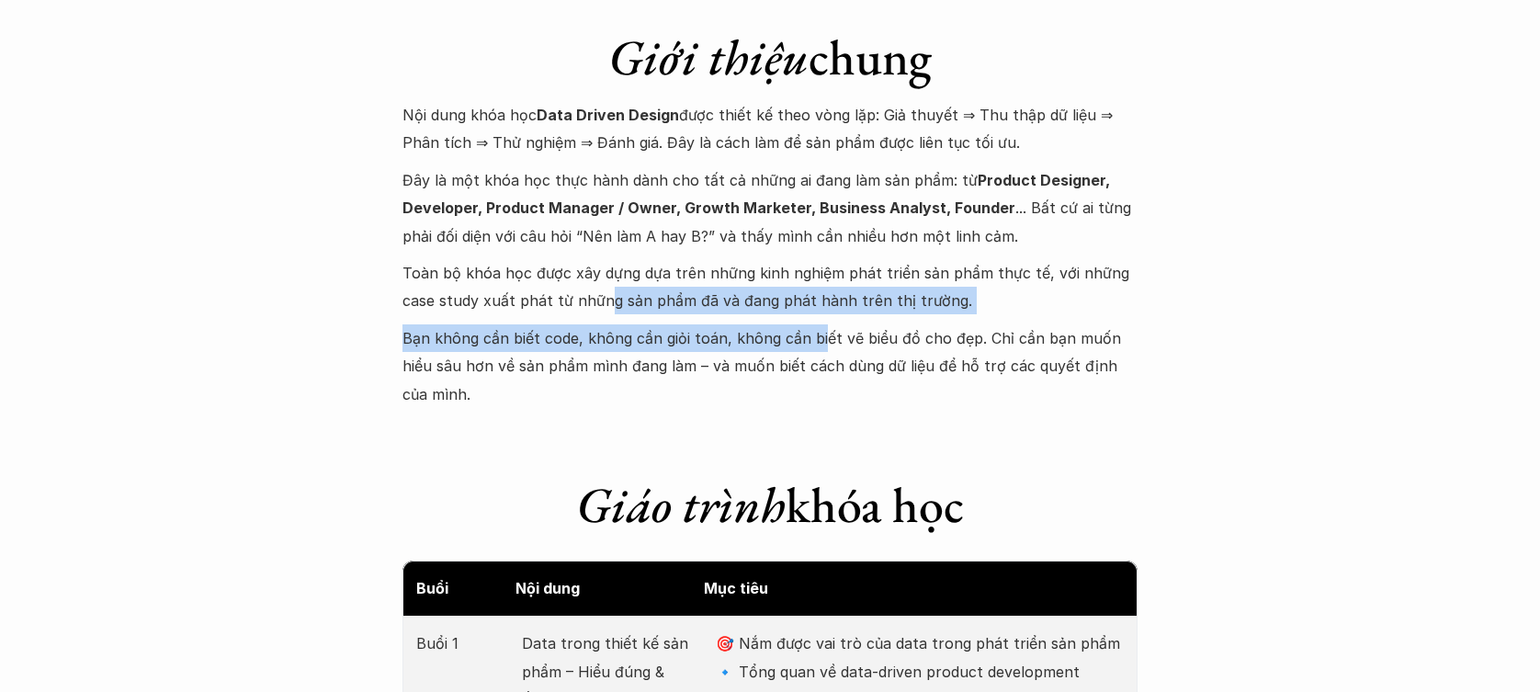
drag, startPoint x: 743, startPoint y: 337, endPoint x: 705, endPoint y: 324, distance: 40.7
click at [604, 299] on div "Nội dung khóa học Data Driven Design được thiết kế theo vòng lặp: Giả thuyết ⇒ …" at bounding box center [769, 254] width 735 height 307
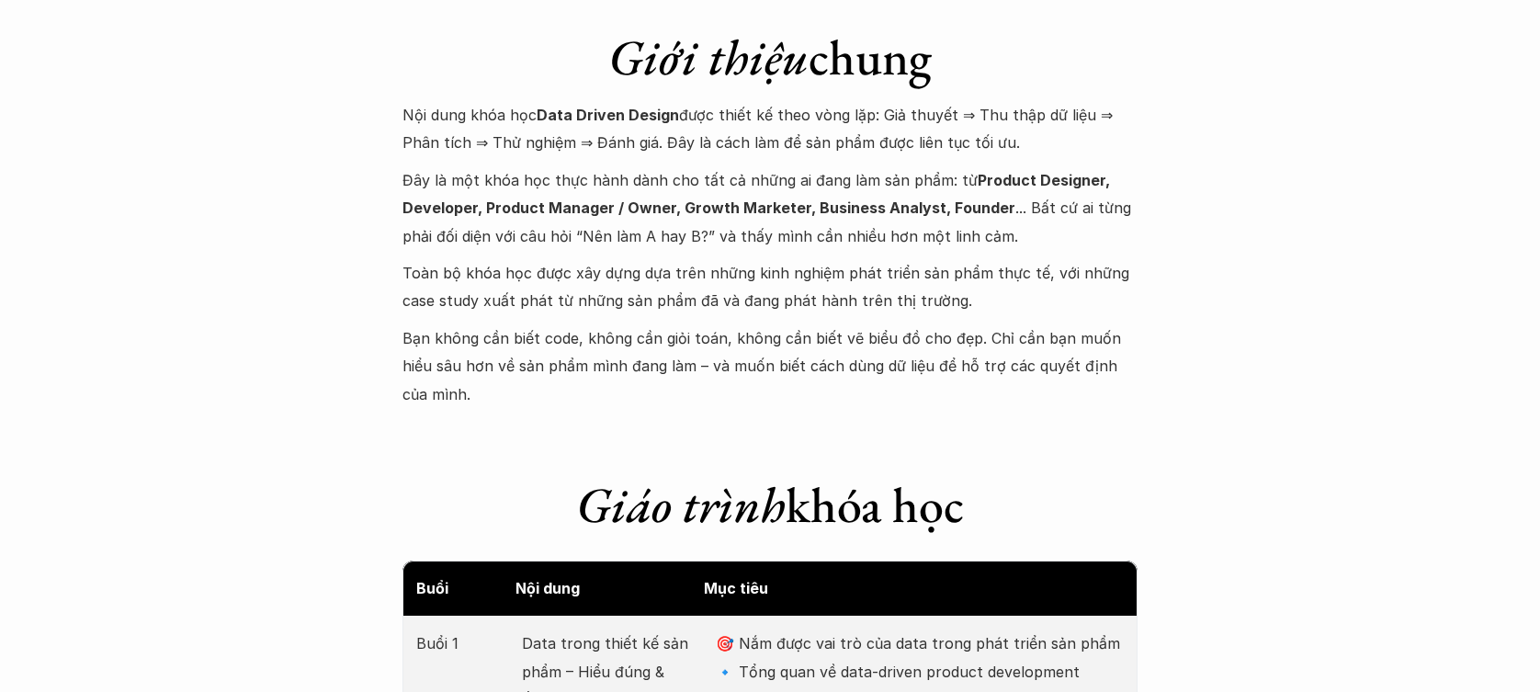
click at [732, 350] on p "Bạn không cần biết code, không cần giỏi toán, không cần biết vẽ biểu đồ cho đẹp…" at bounding box center [769, 366] width 735 height 84
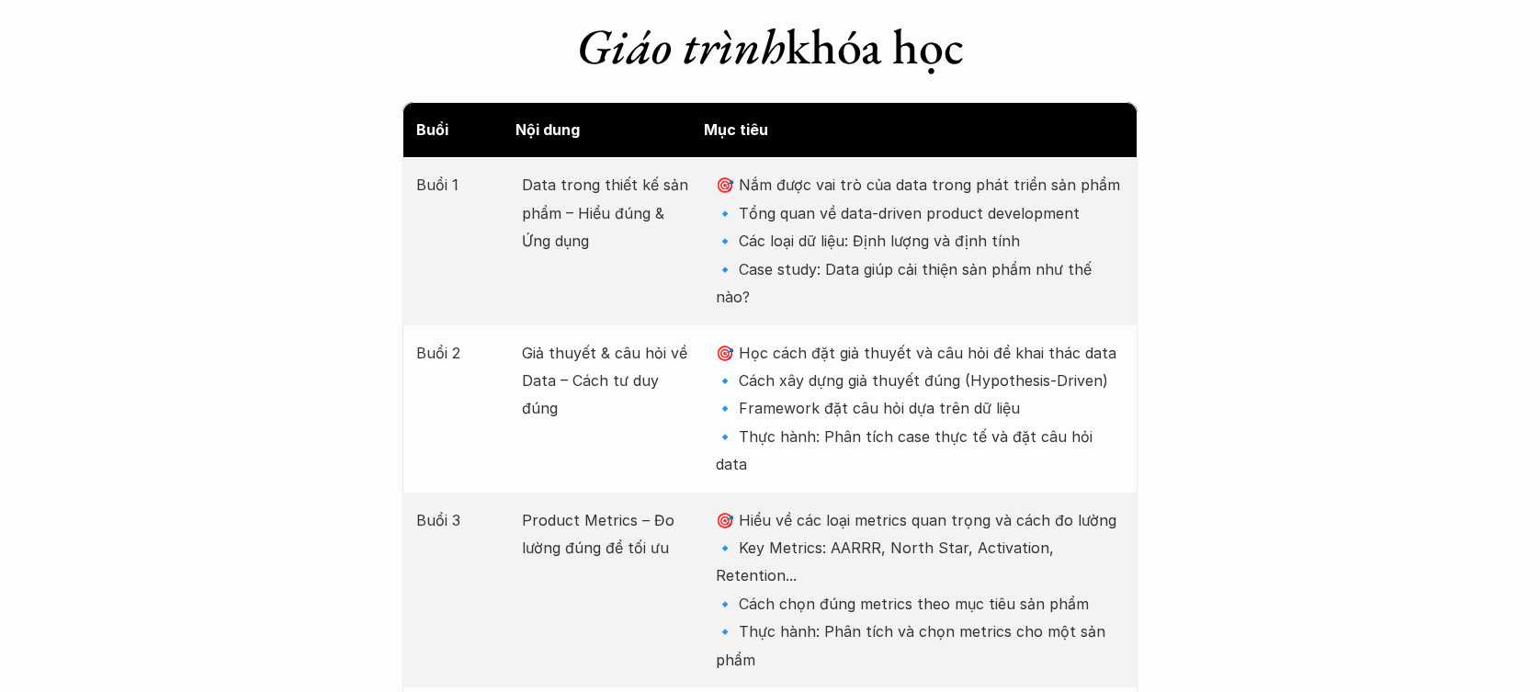
scroll to position [2360, 0]
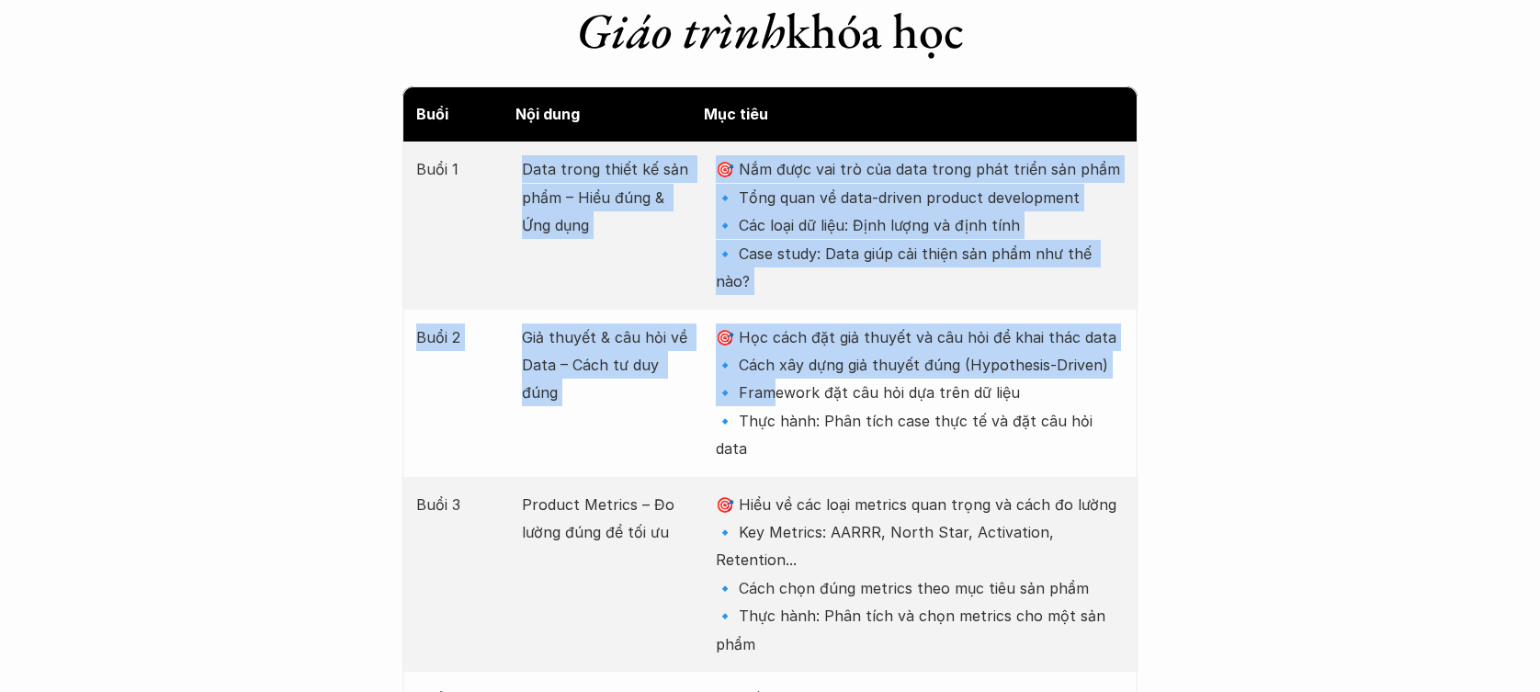
drag, startPoint x: 502, startPoint y: 142, endPoint x: 768, endPoint y: 333, distance: 327.1
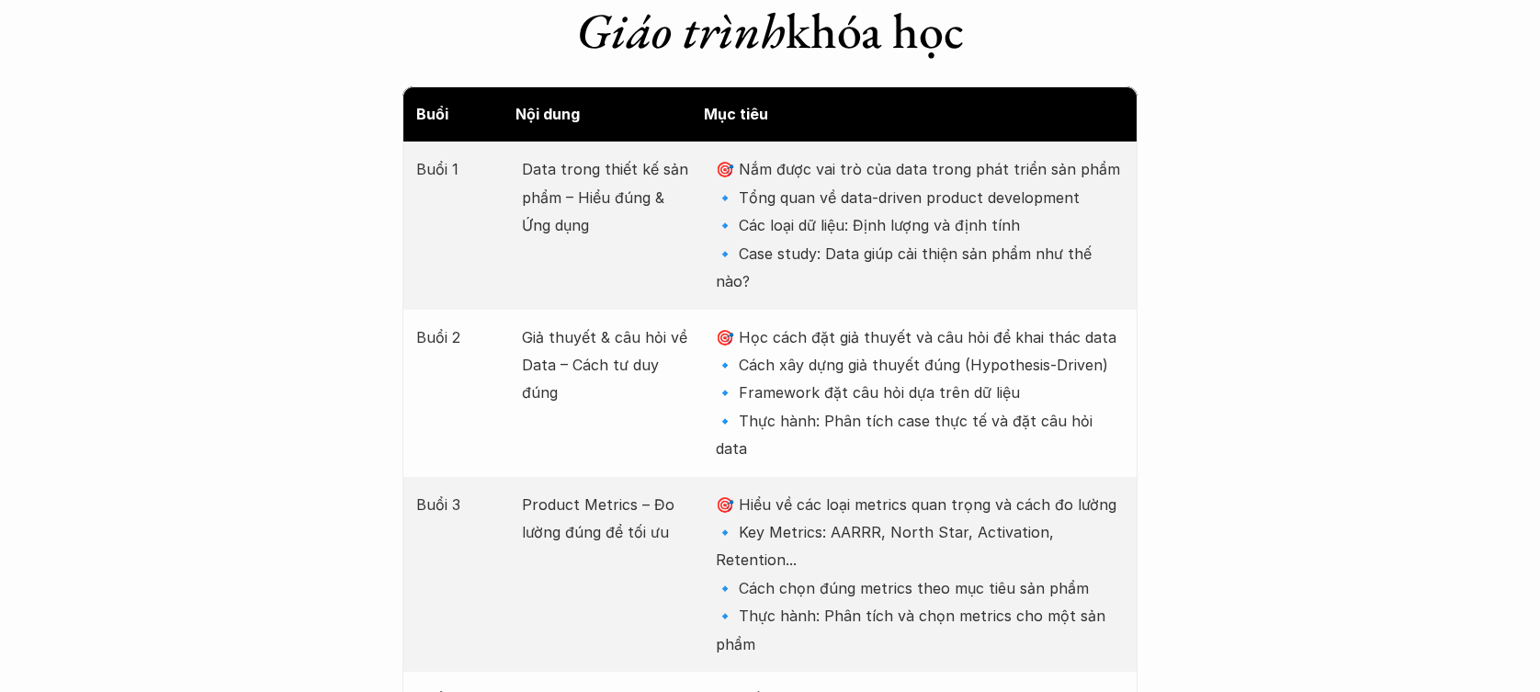
click at [737, 341] on p "🎯 Học cách đặt giả thuyết và câu hỏi để khai thác data 🔹 Cách xây dựng giả thuy…" at bounding box center [920, 393] width 408 height 140
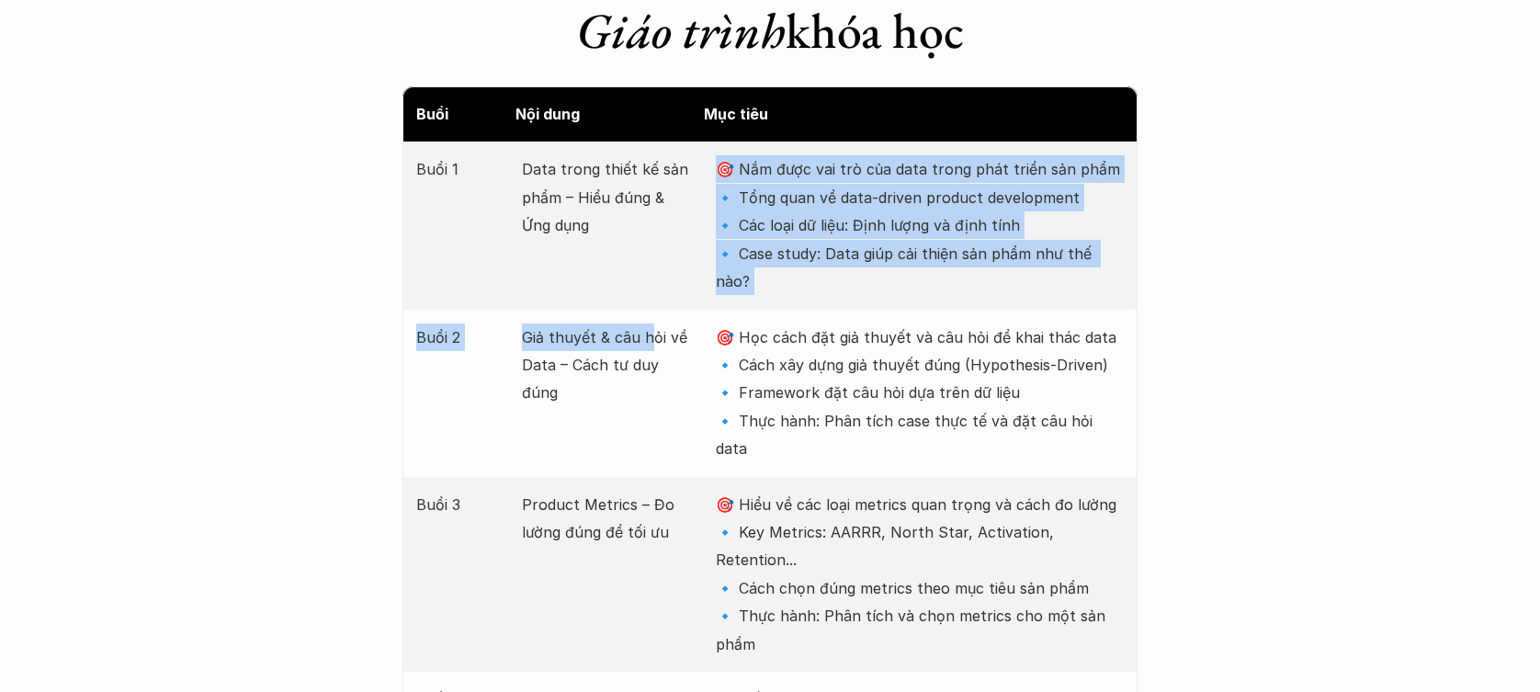
drag, startPoint x: 622, startPoint y: 254, endPoint x: 566, endPoint y: 200, distance: 78.0
click at [566, 199] on p "Data trong thiết kế sản phẩm – Hiểu đúng & Ứng dụng" at bounding box center [609, 197] width 175 height 84
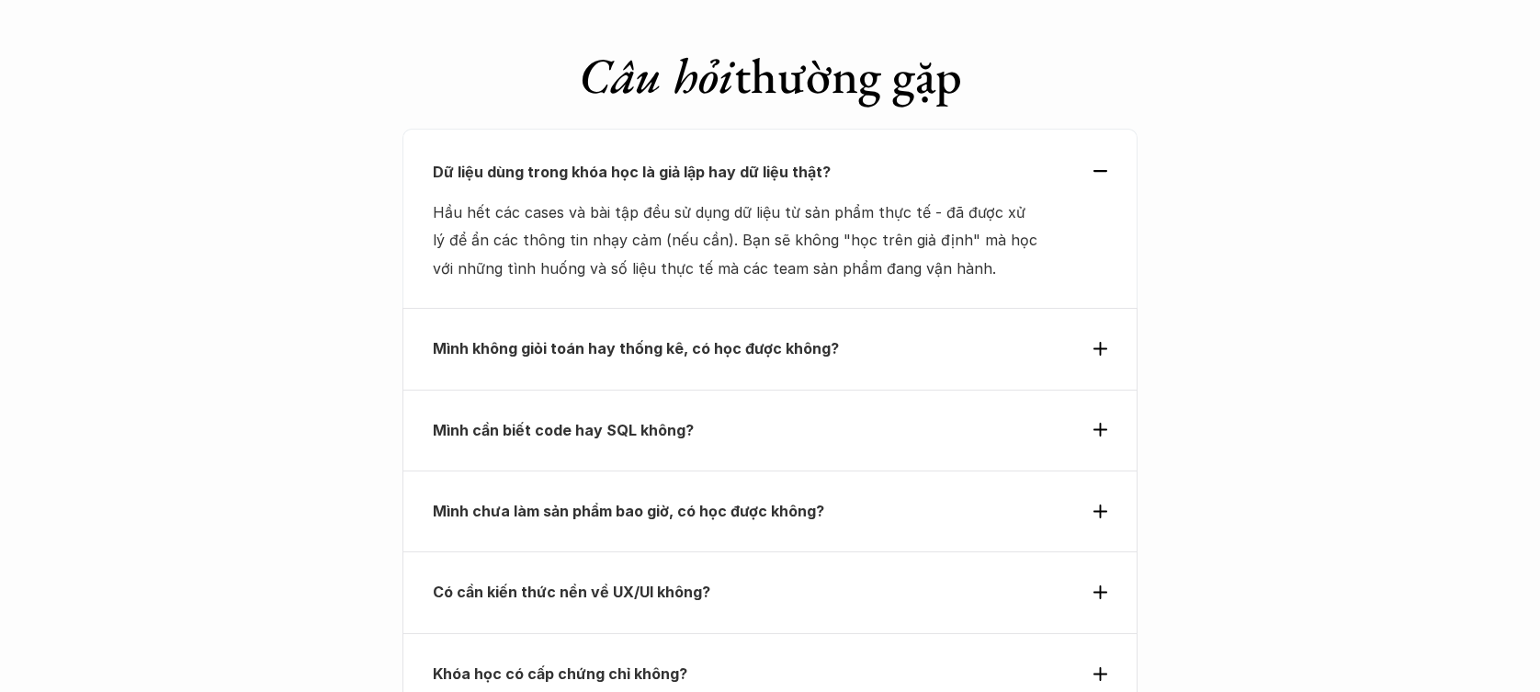
scroll to position [7454, 0]
